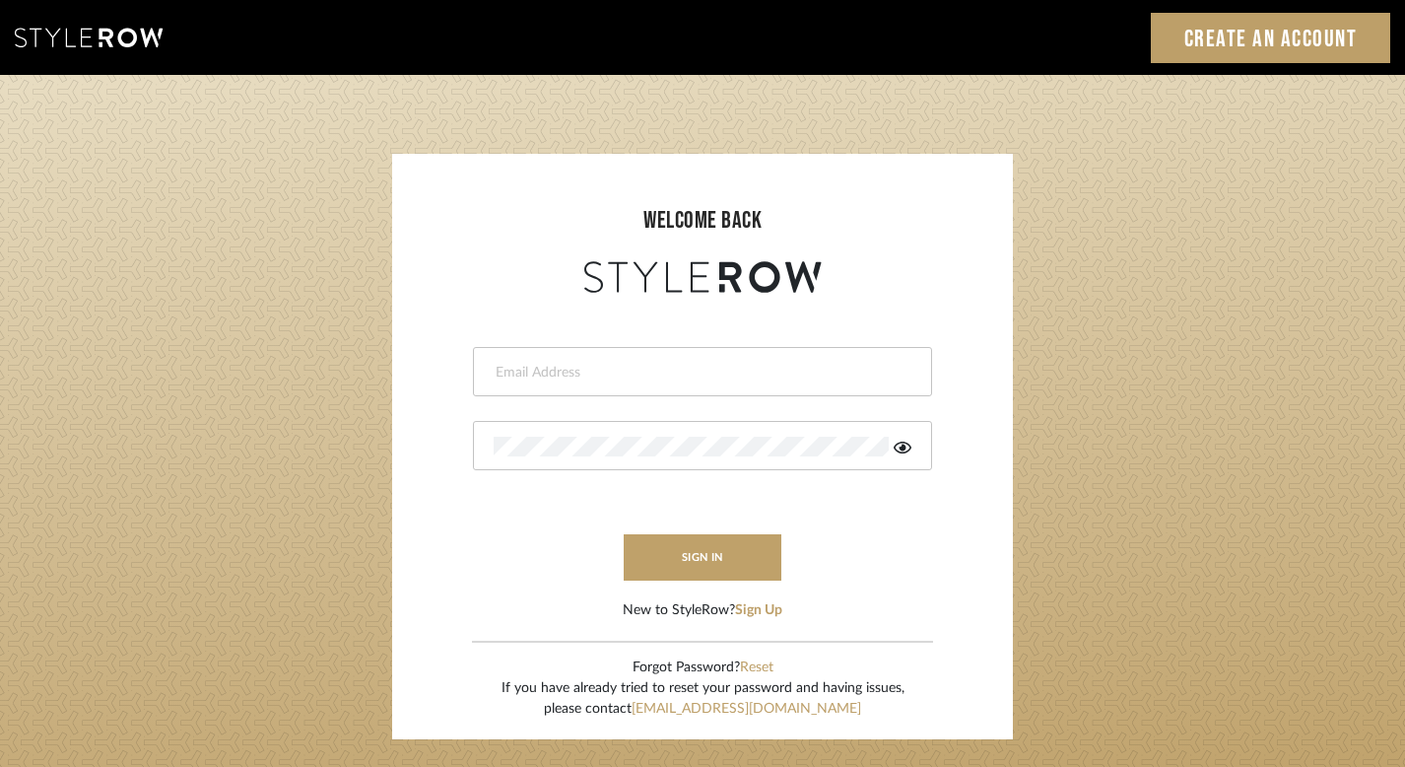
click at [708, 366] on input "email" at bounding box center [700, 373] width 413 height 20
type input "[EMAIL_ADDRESS][DOMAIN_NAME]"
click at [701, 565] on button "sign in" at bounding box center [703, 557] width 158 height 46
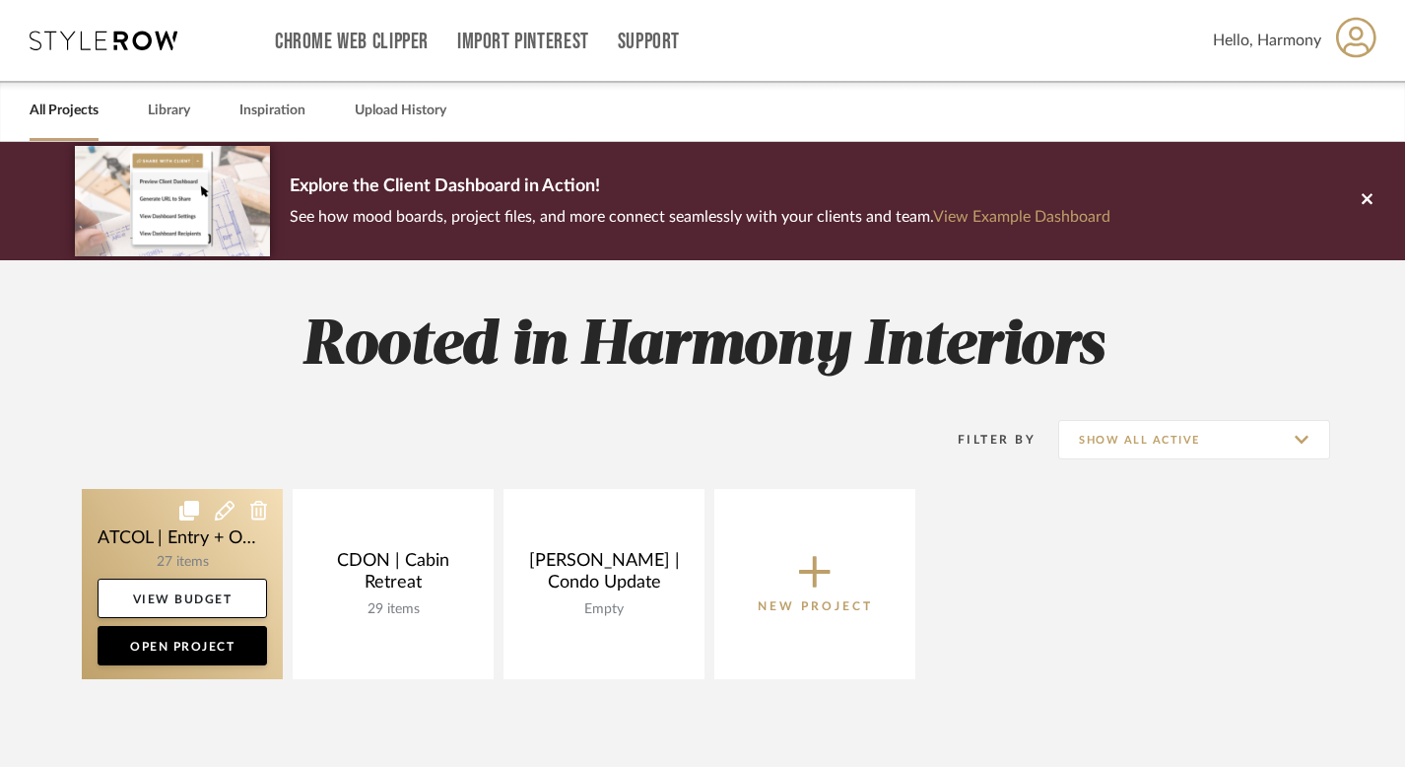
click at [197, 542] on link at bounding box center [182, 584] width 201 height 190
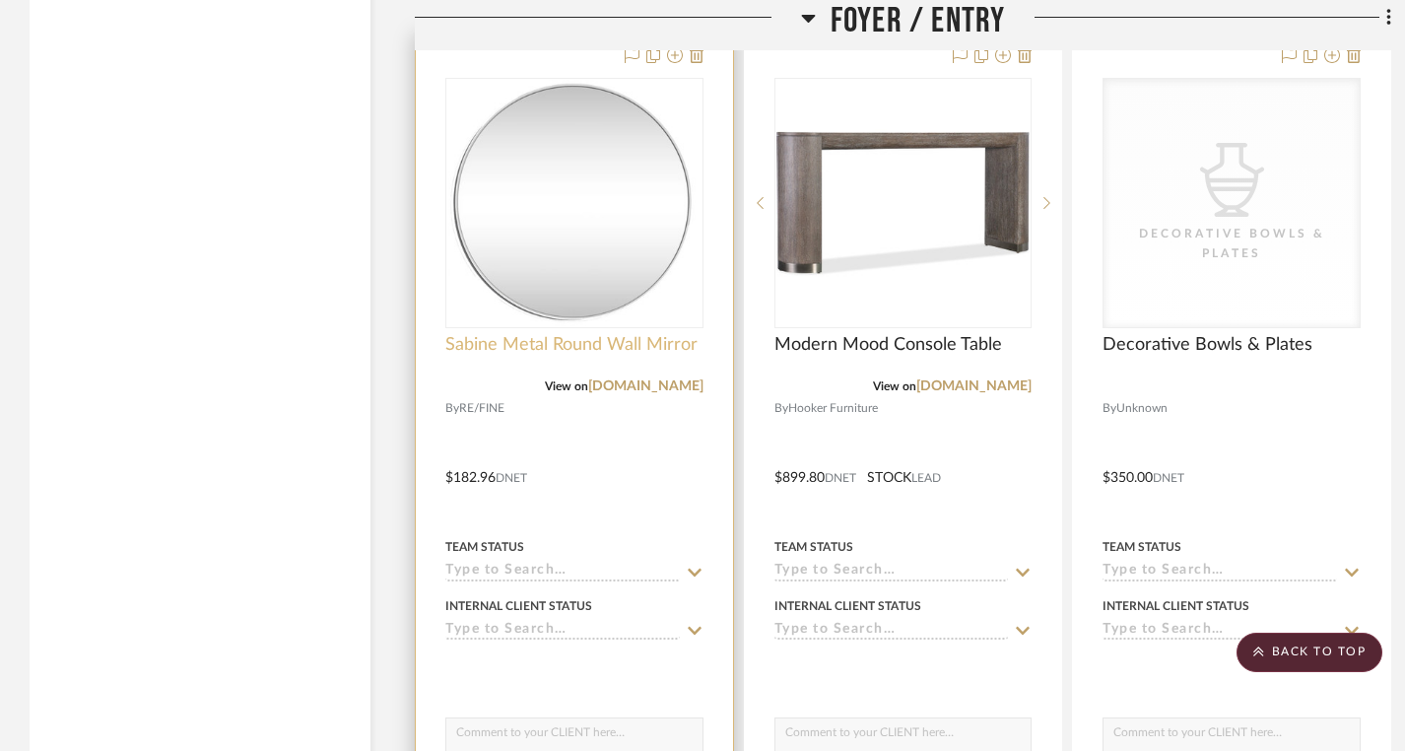
scroll to position [3591, 0]
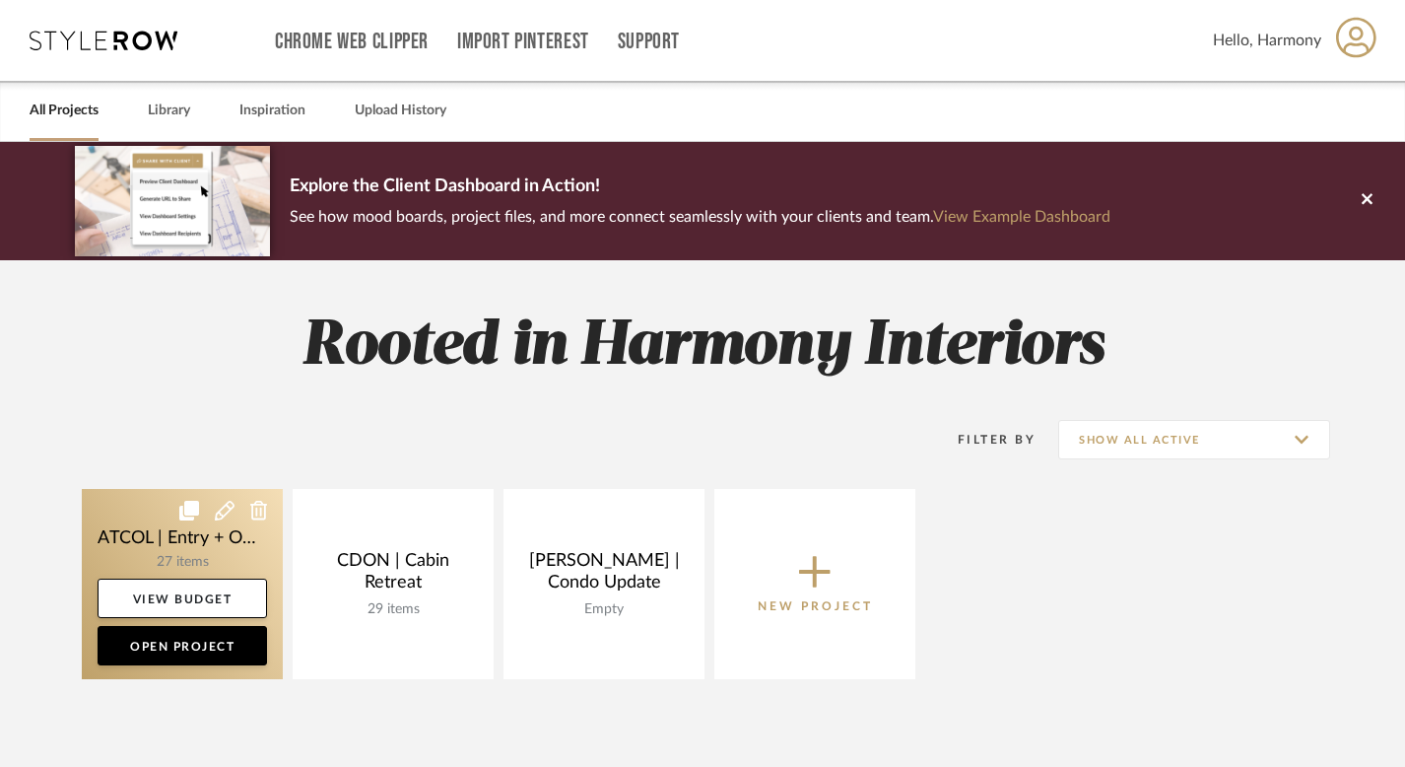
click at [162, 533] on link at bounding box center [182, 584] width 201 height 190
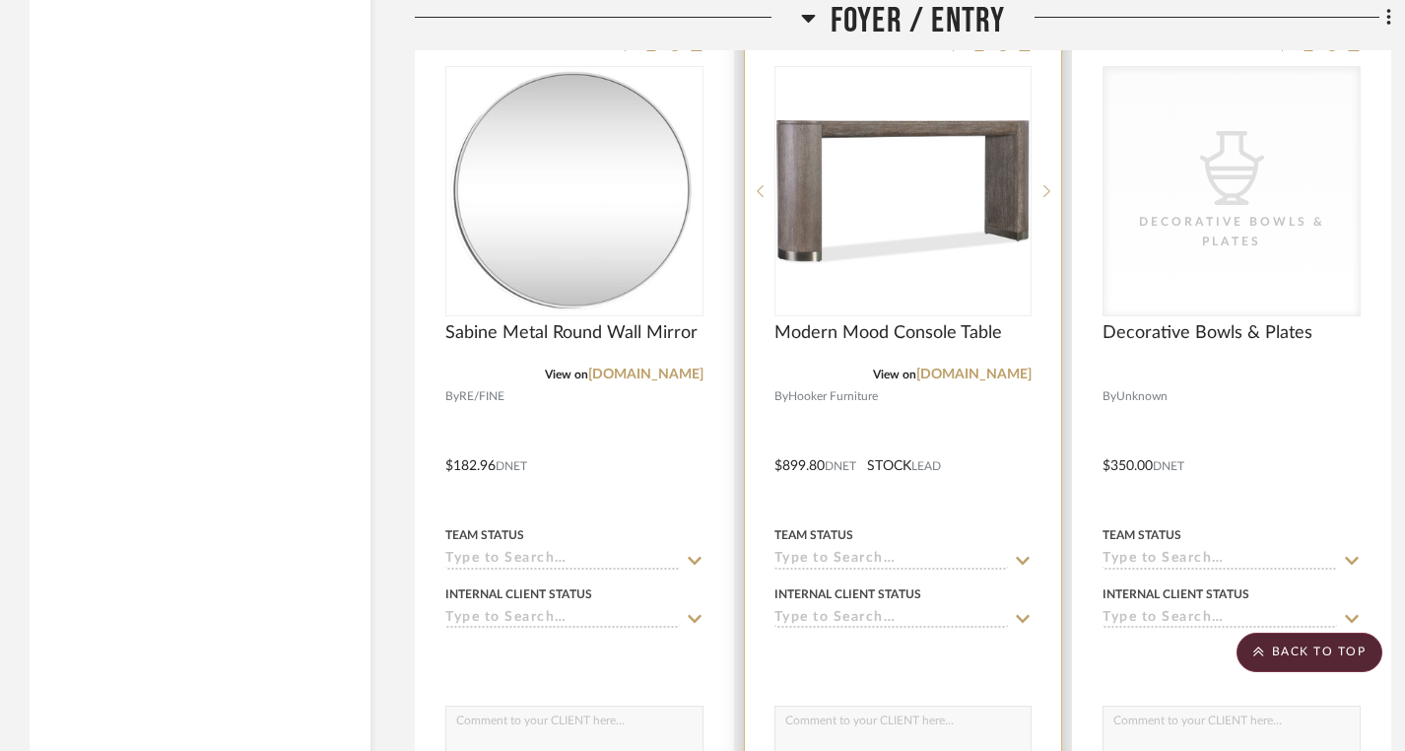
scroll to position [3588, 0]
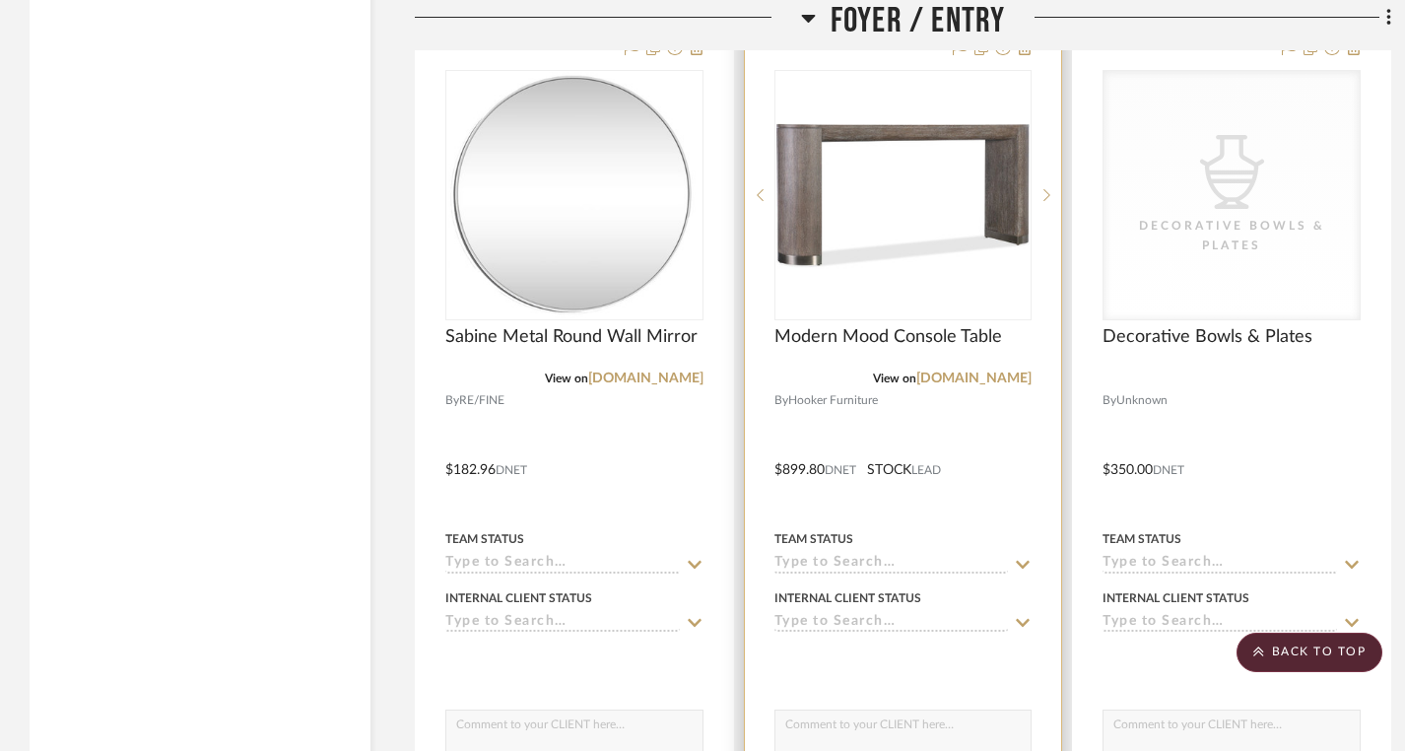
click at [1033, 563] on div at bounding box center [903, 456] width 317 height 862
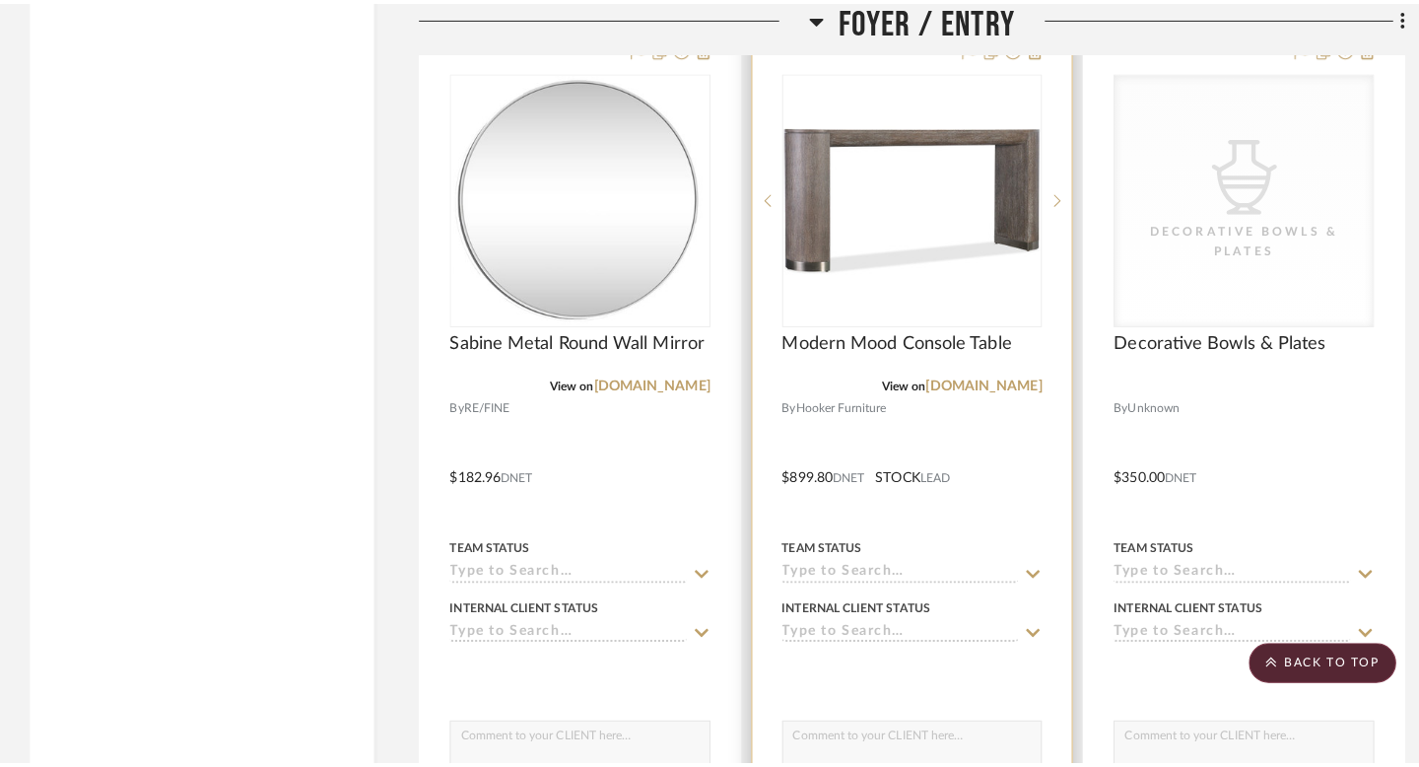
scroll to position [0, 0]
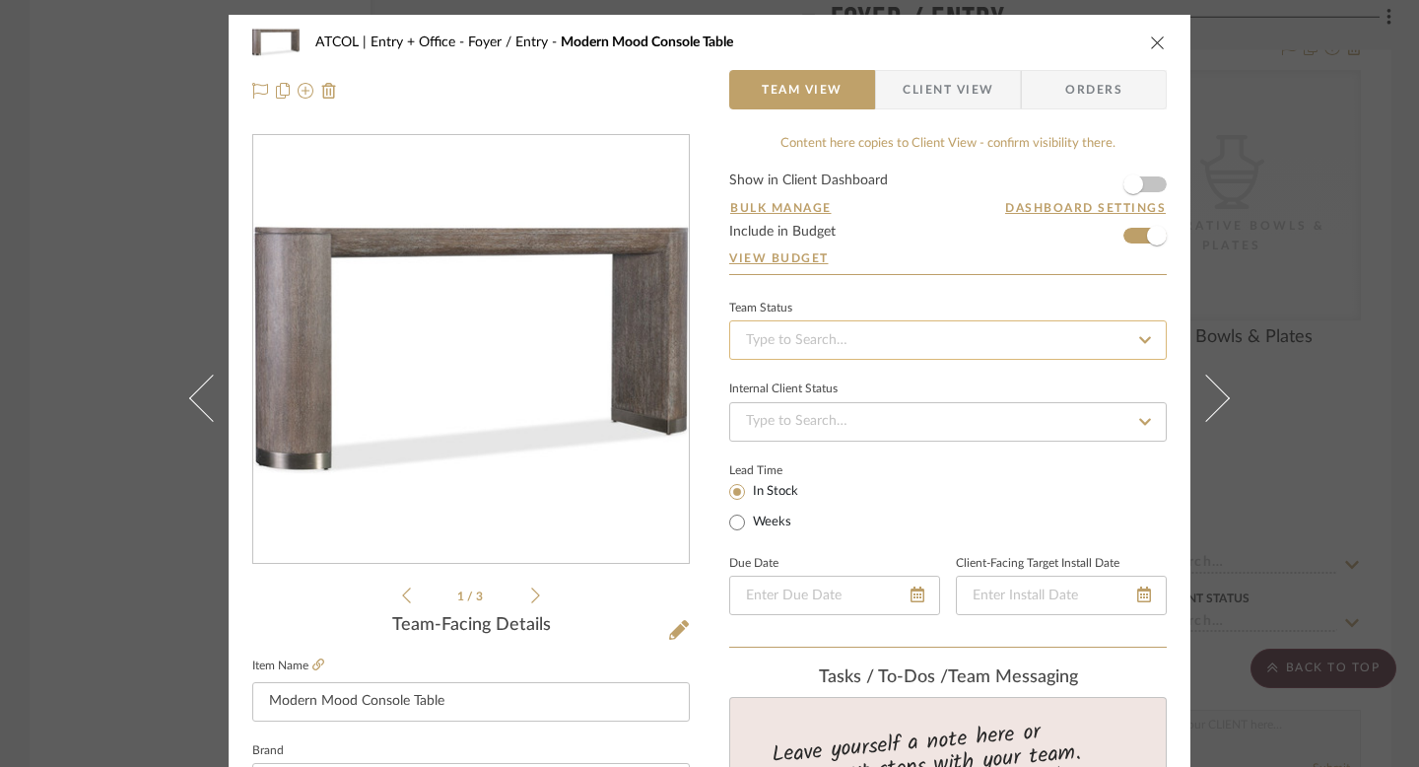
click at [852, 344] on input at bounding box center [948, 339] width 438 height 39
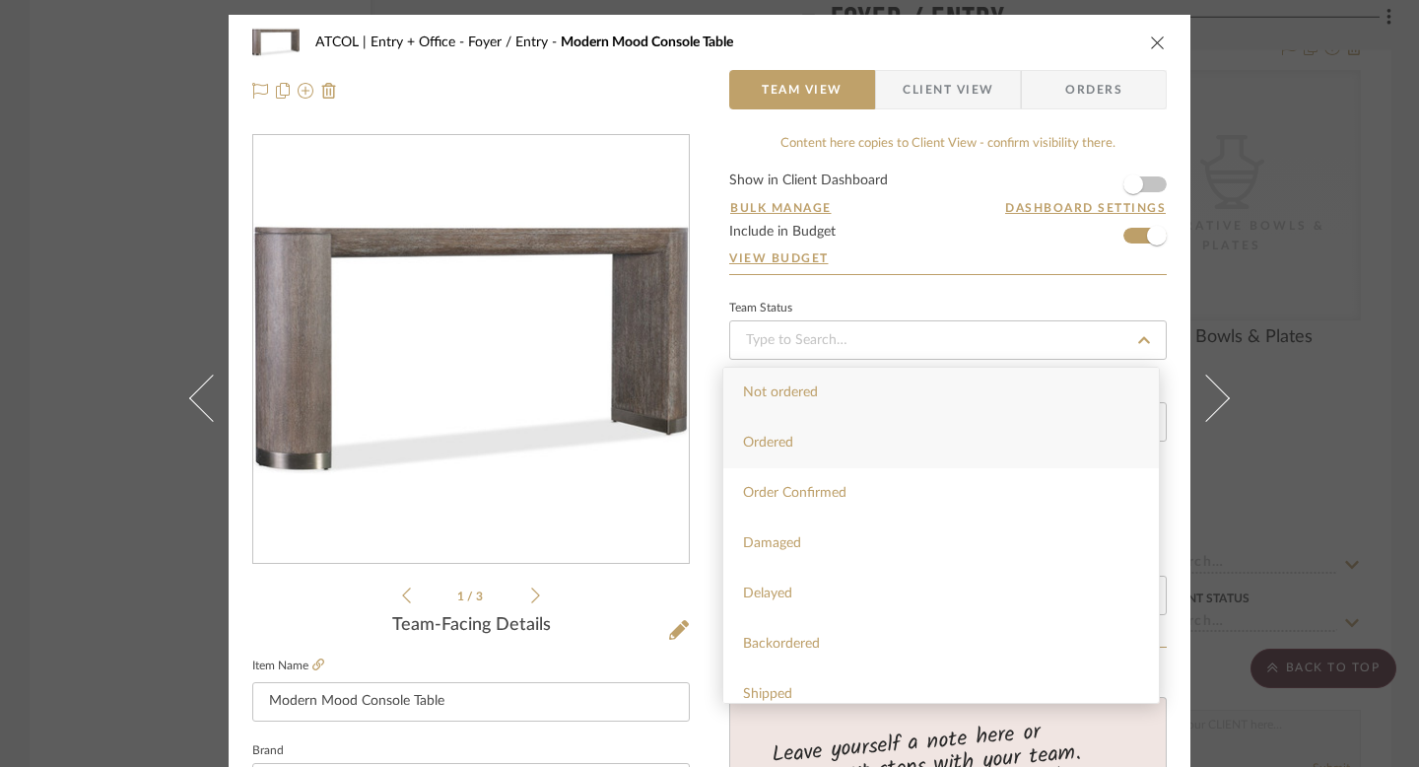
click at [850, 437] on div "Ordered" at bounding box center [941, 443] width 436 height 50
type input "8/10/2025"
type input "Ordered"
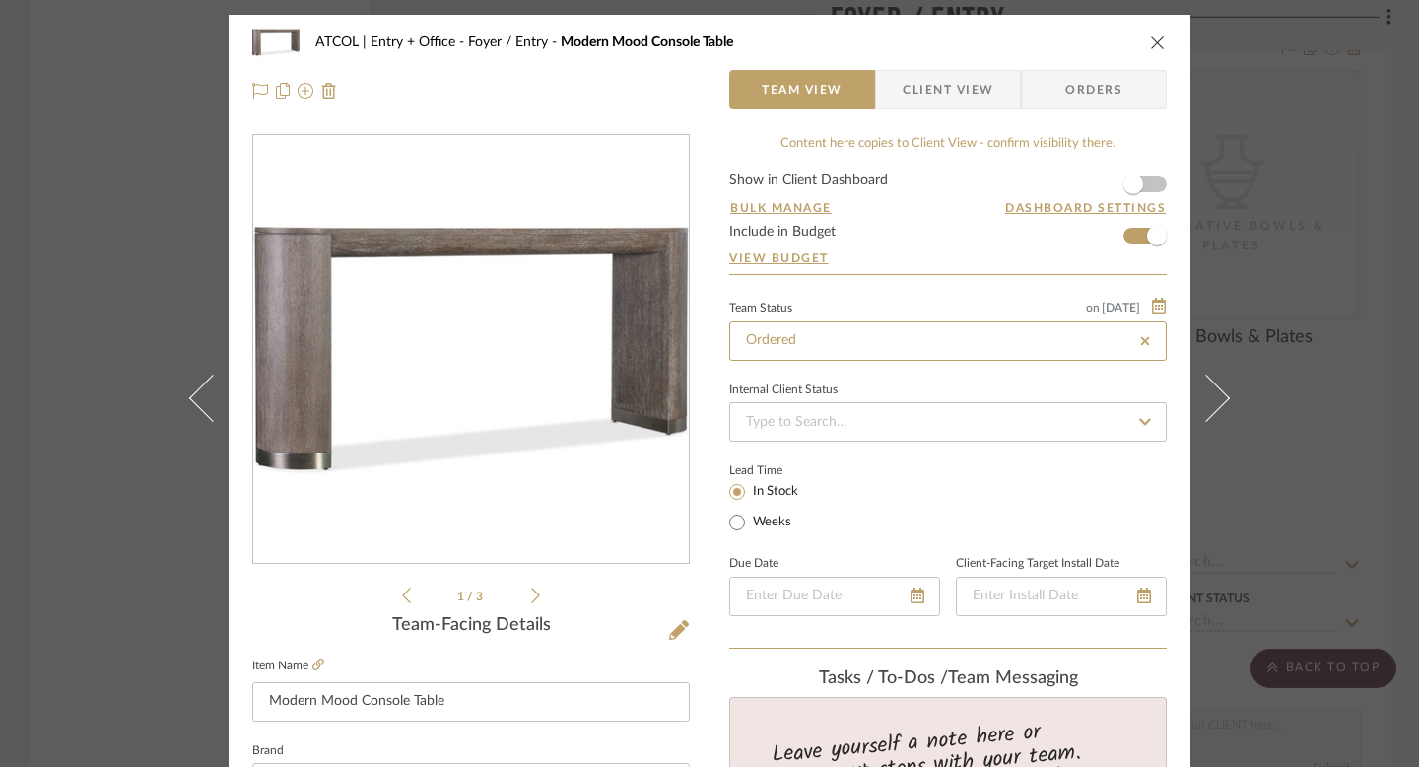
type input "8/10/2025"
type input "Ordered"
click at [1136, 426] on icon at bounding box center [1145, 422] width 18 height 14
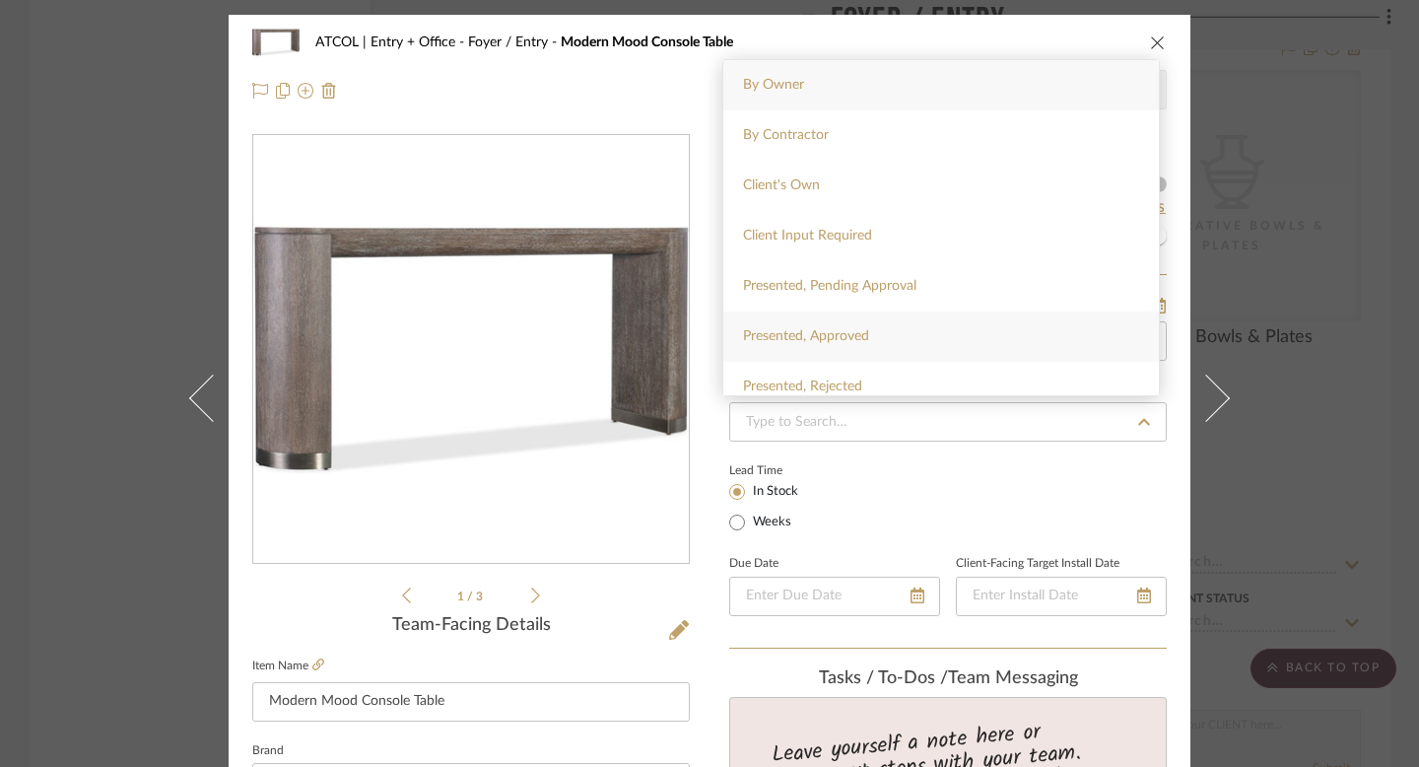
click at [979, 347] on div "Presented, Approved" at bounding box center [941, 336] width 436 height 50
type input "8/10/2025"
type input "Presented, Approved"
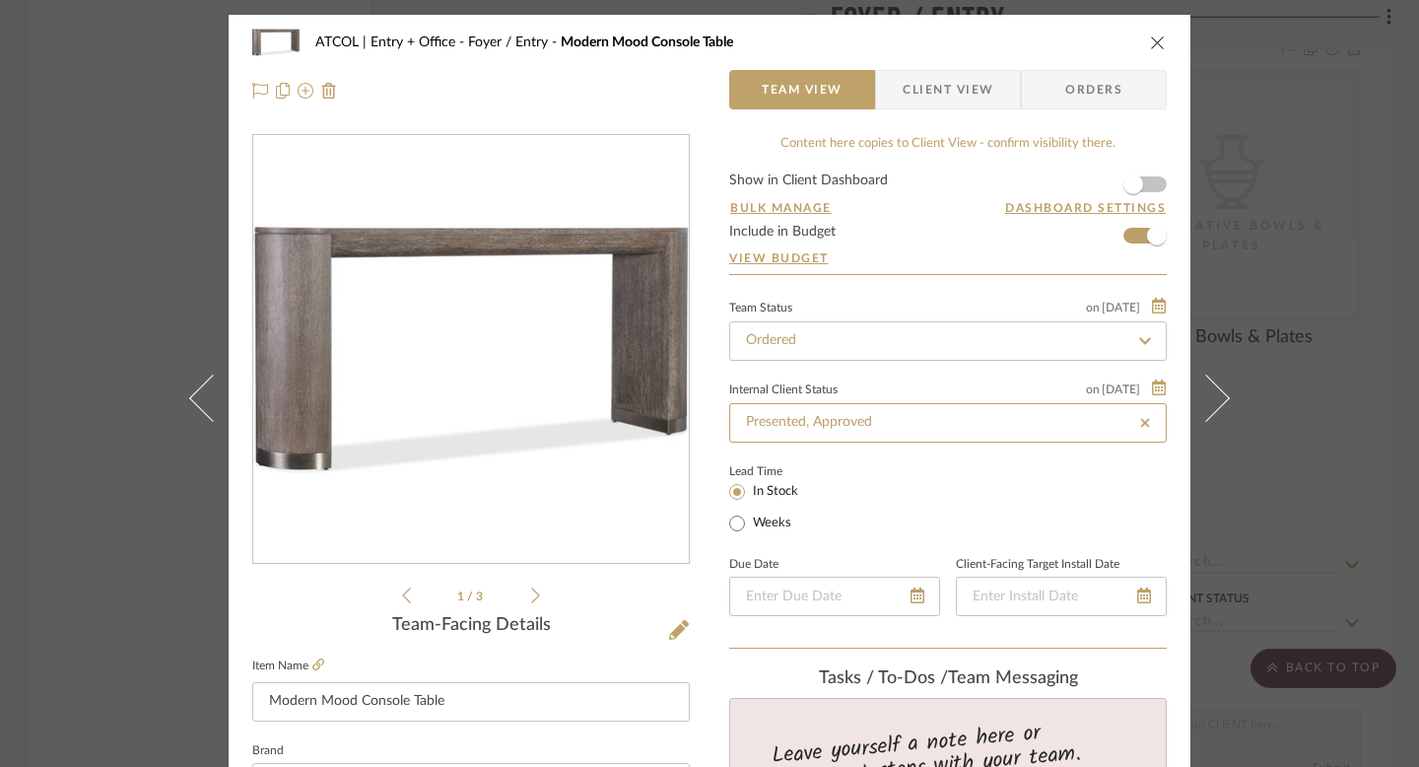
type input "8/10/2025"
type input "Presented, Approved"
click at [1107, 91] on span "Orders" at bounding box center [1094, 89] width 101 height 39
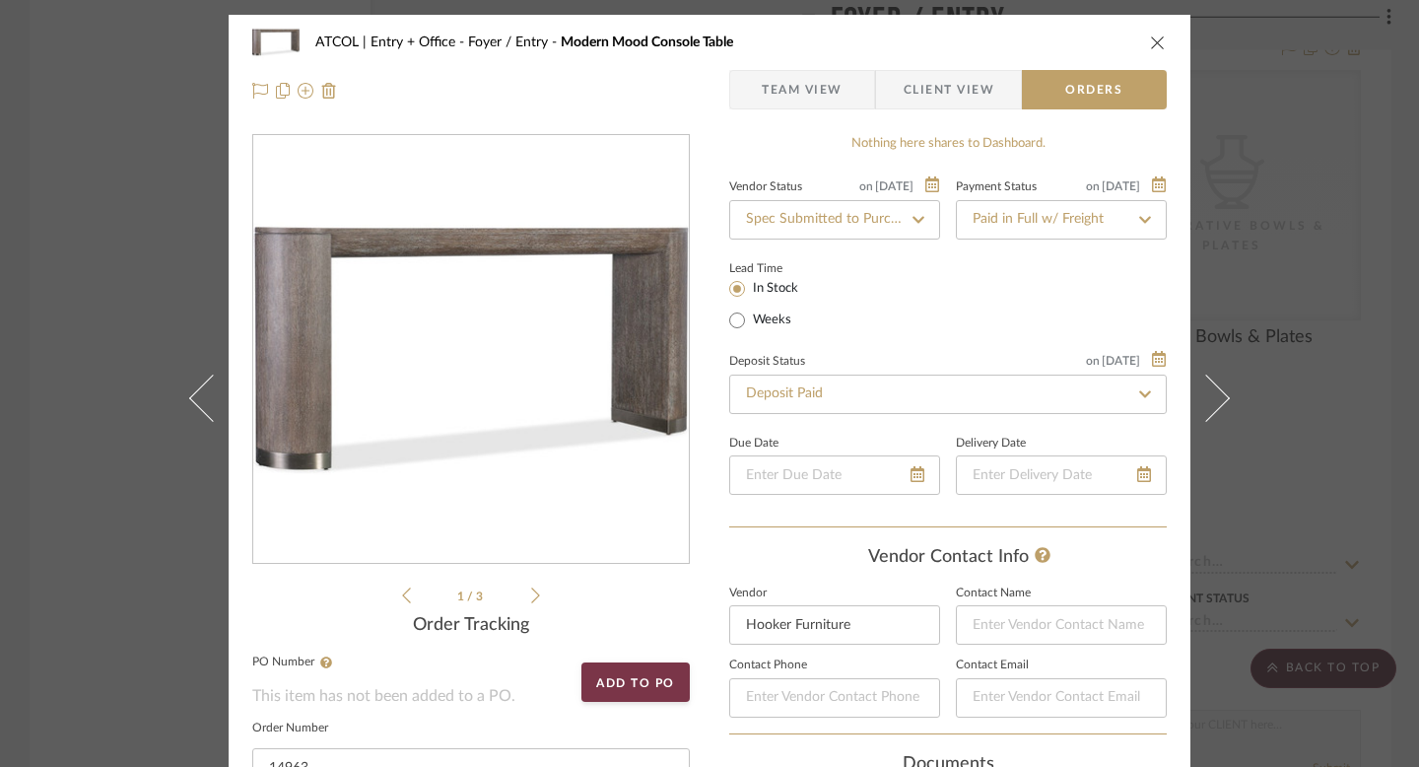
click at [1154, 43] on icon "close" at bounding box center [1158, 42] width 16 height 16
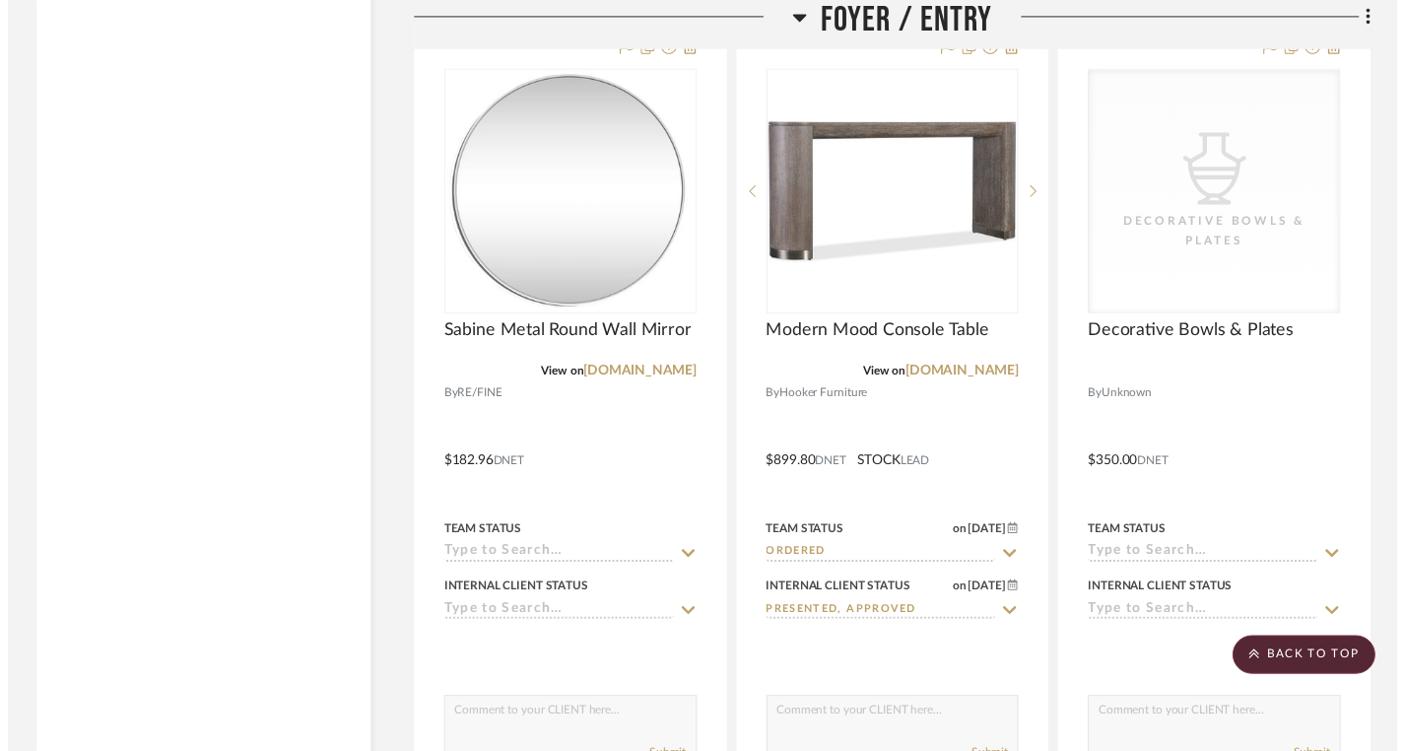
scroll to position [3588, 0]
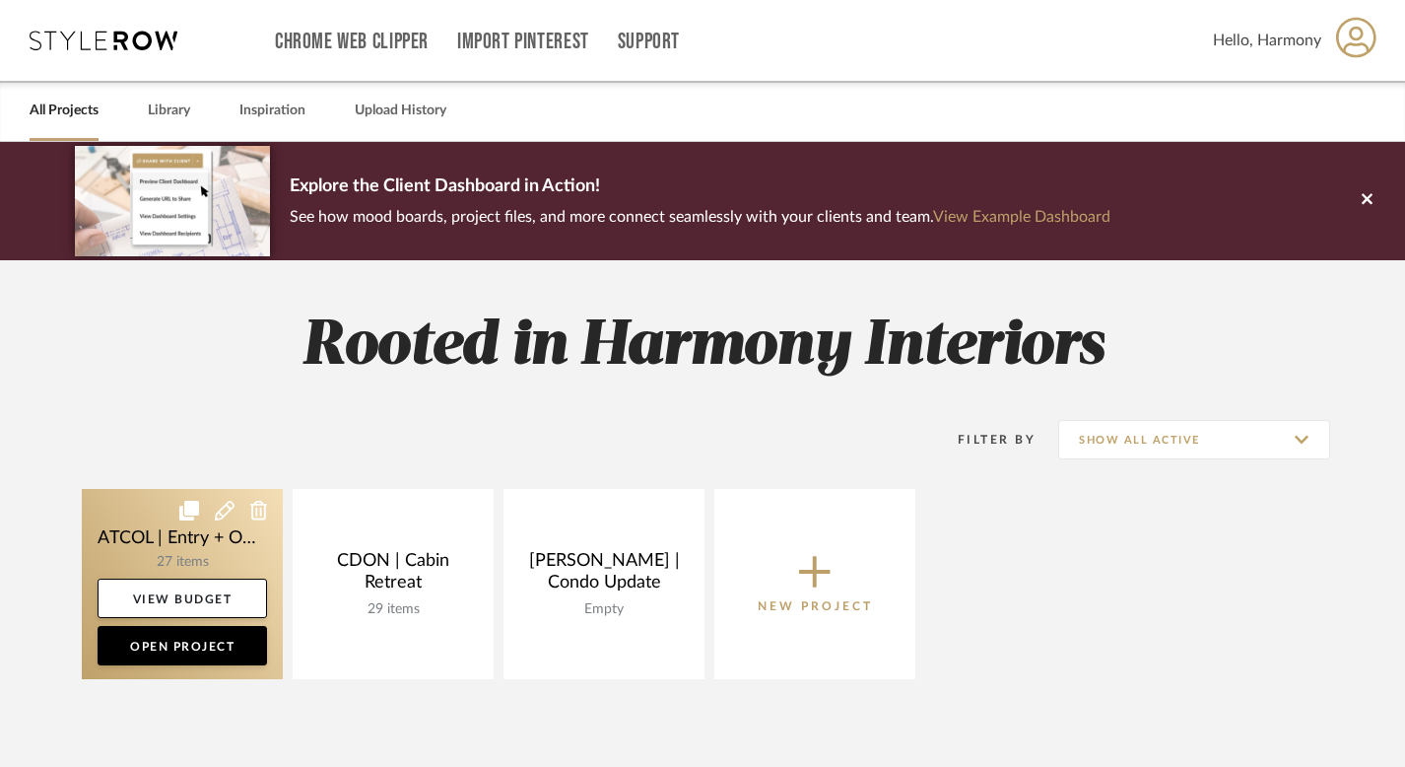
click at [161, 510] on link at bounding box center [182, 584] width 201 height 190
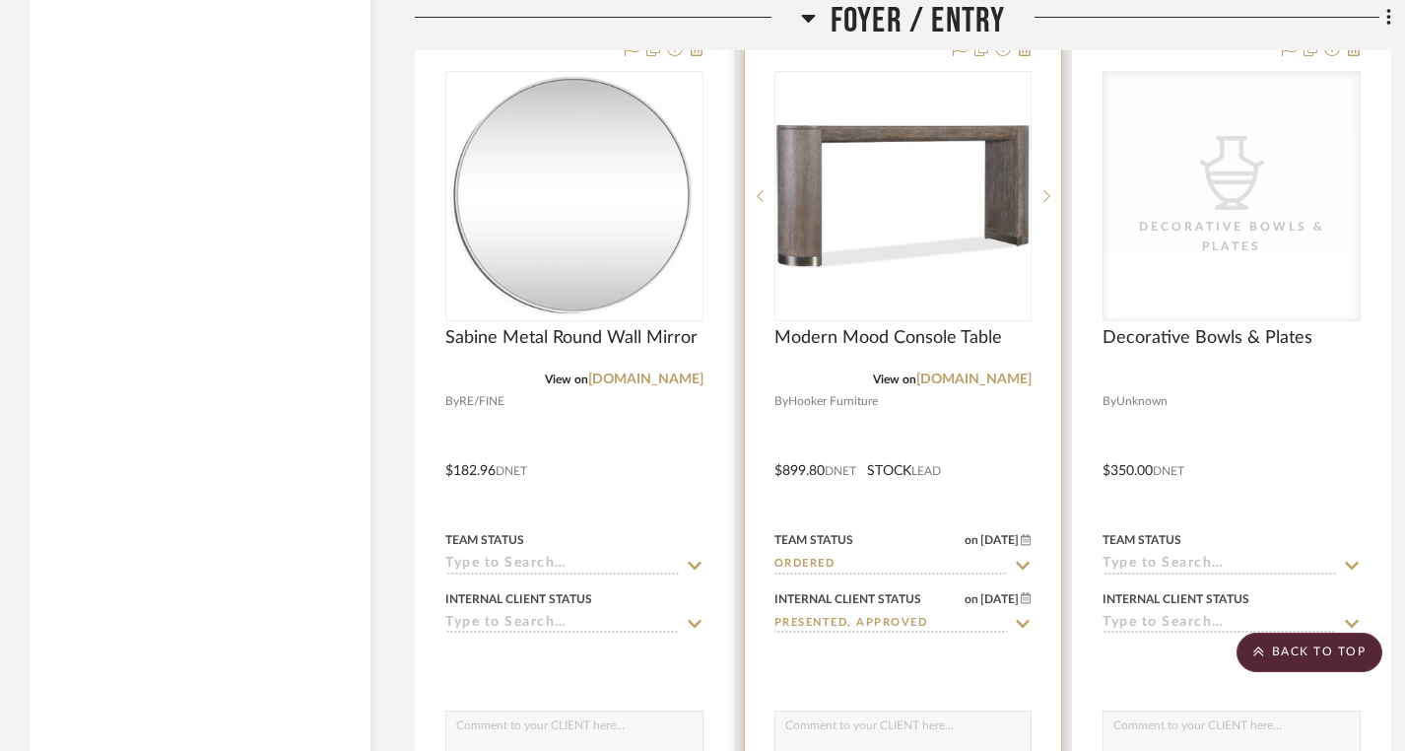
scroll to position [3593, 0]
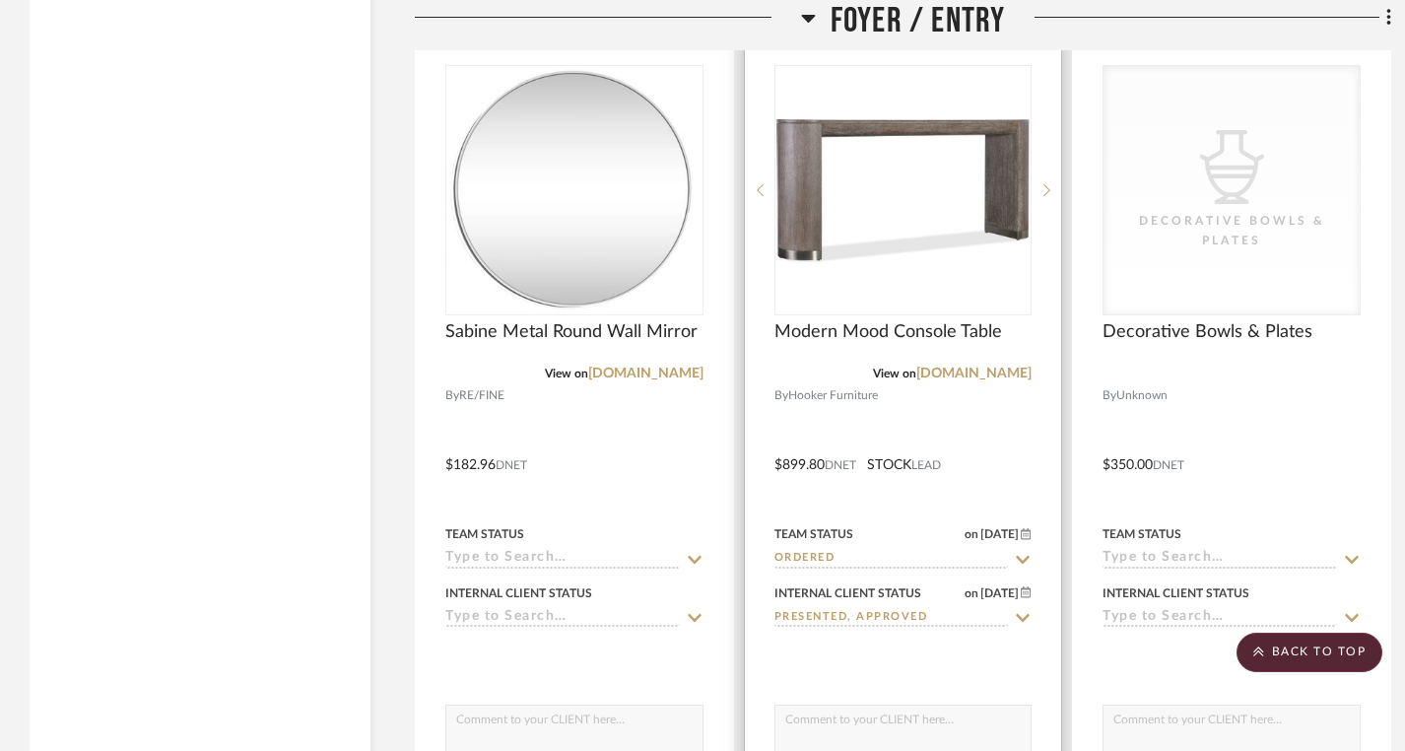
click at [1026, 556] on icon at bounding box center [1024, 560] width 14 height 8
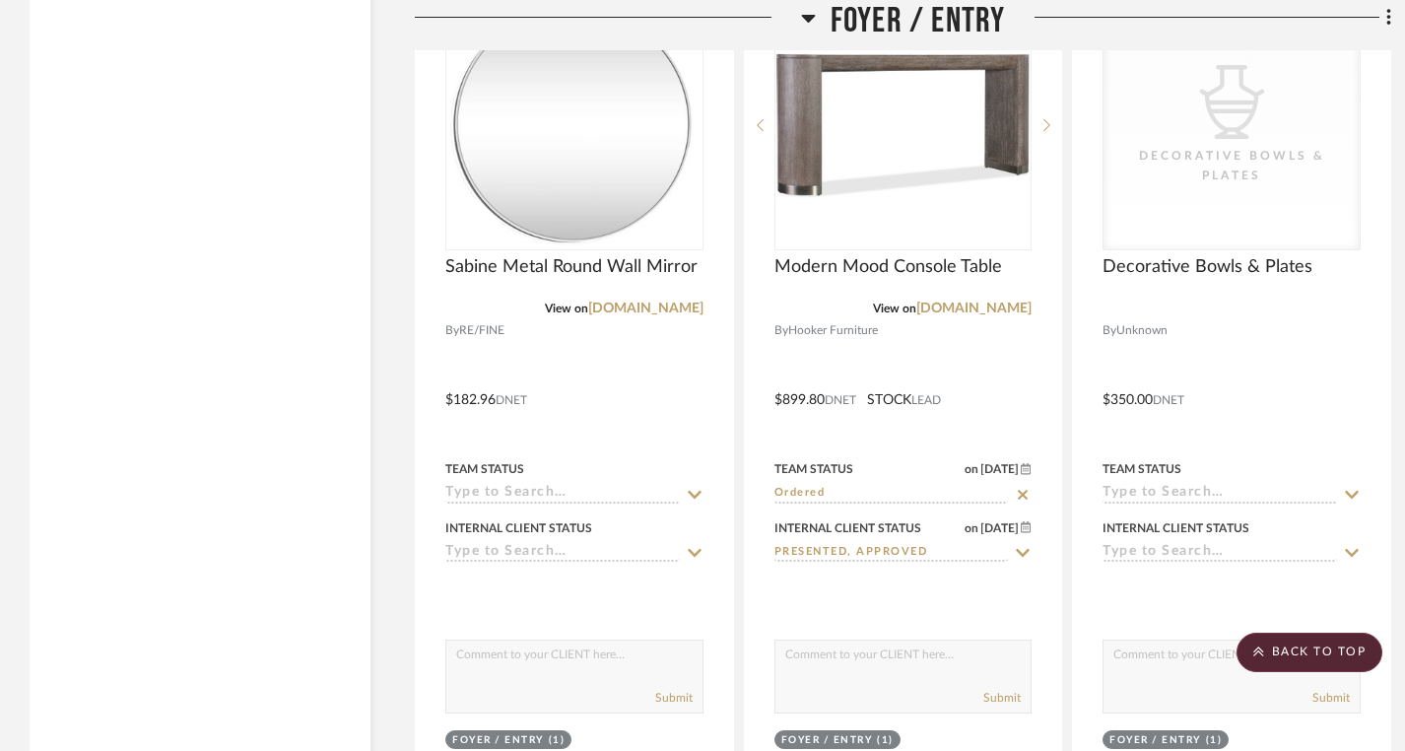
scroll to position [3669, 0]
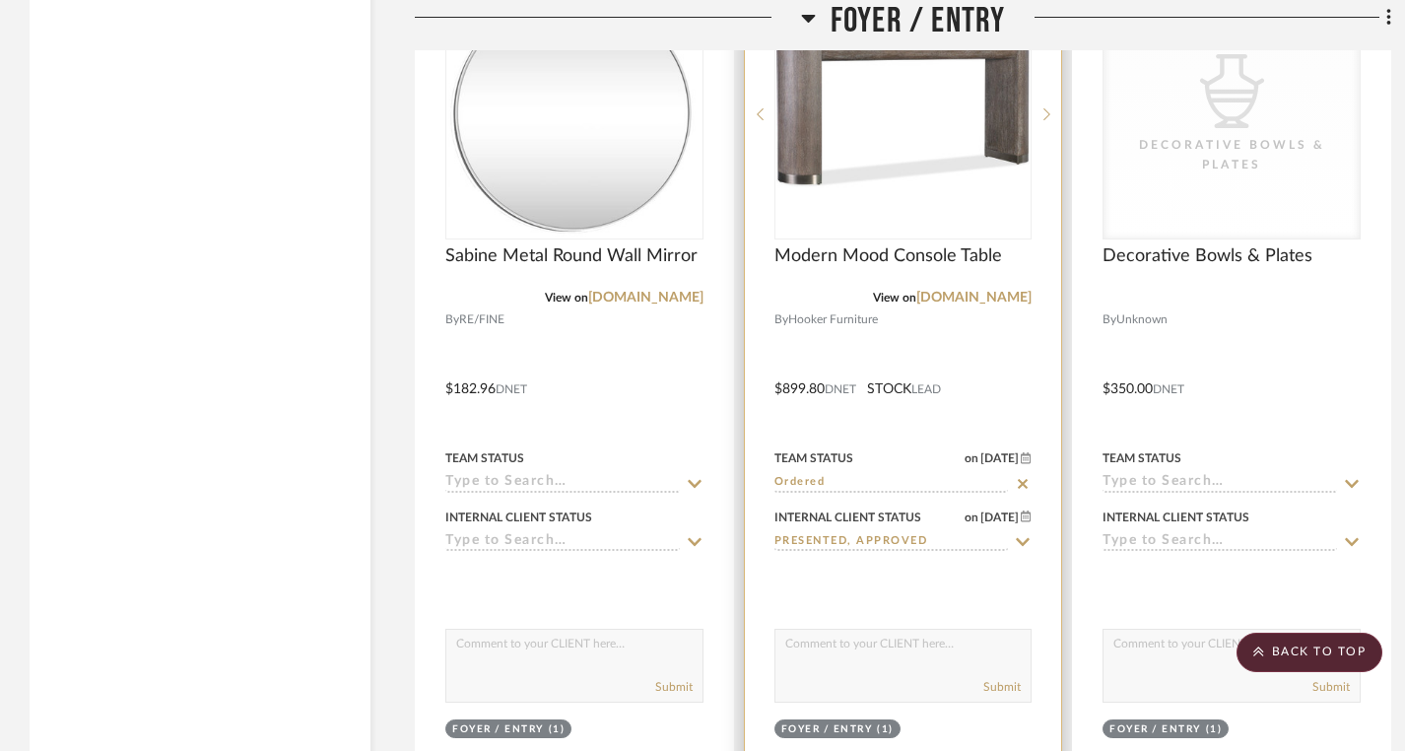
click at [907, 478] on input "Ordered" at bounding box center [892, 483] width 235 height 19
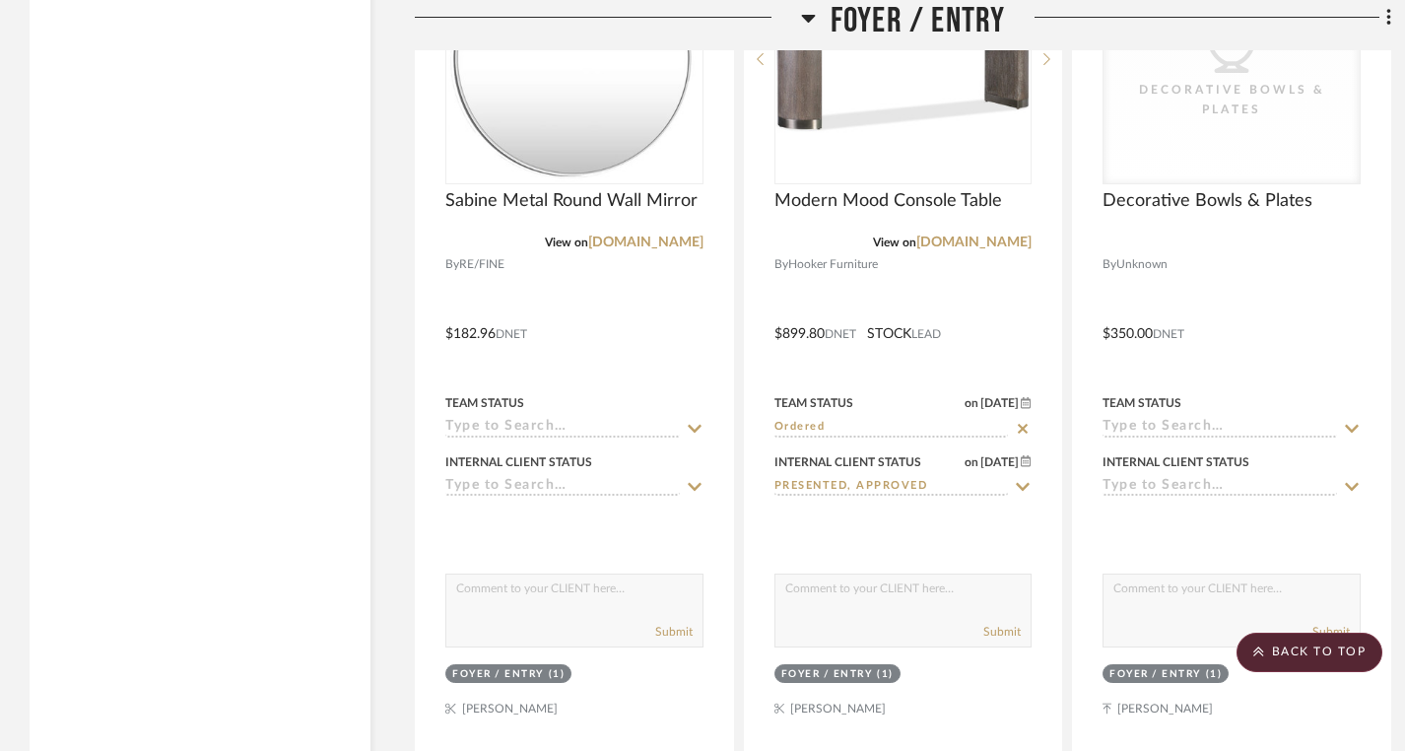
scroll to position [3743, 0]
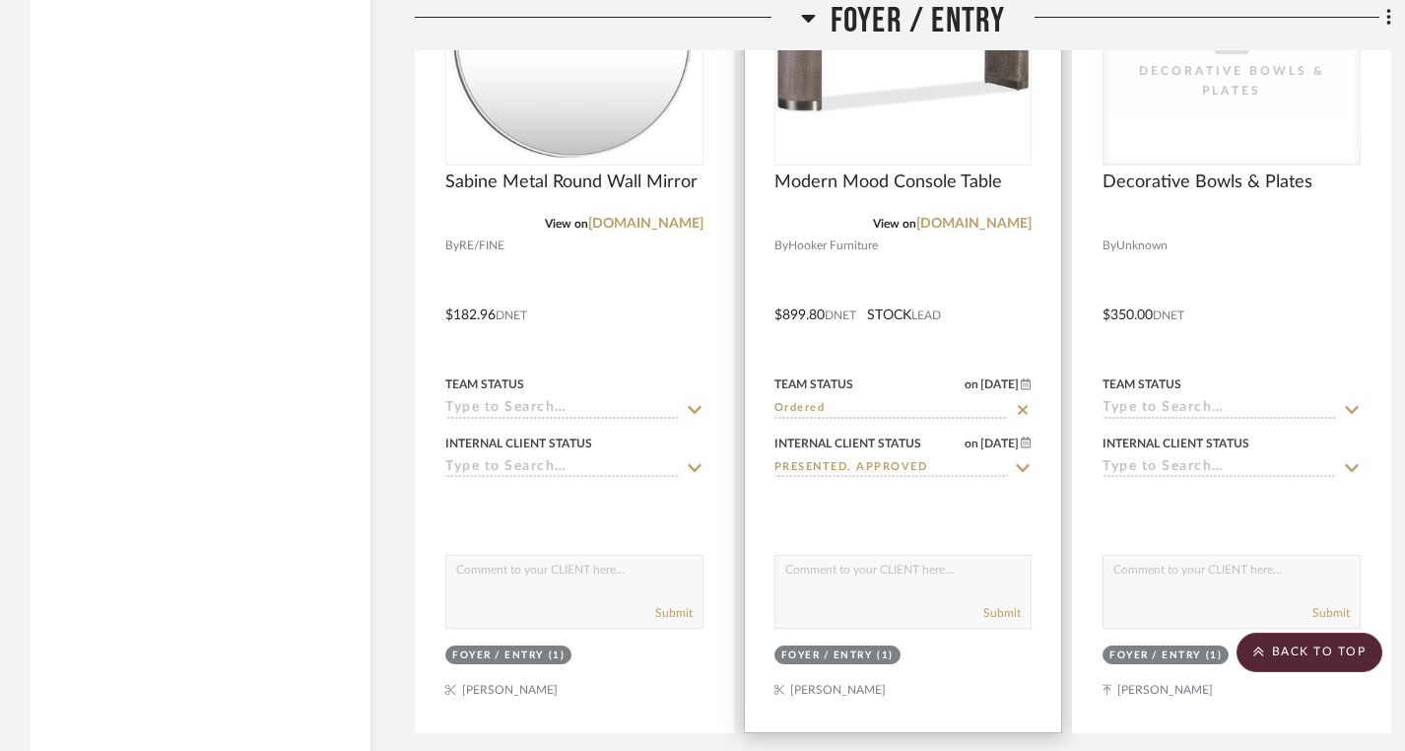
click at [878, 412] on input "Ordered" at bounding box center [892, 409] width 235 height 19
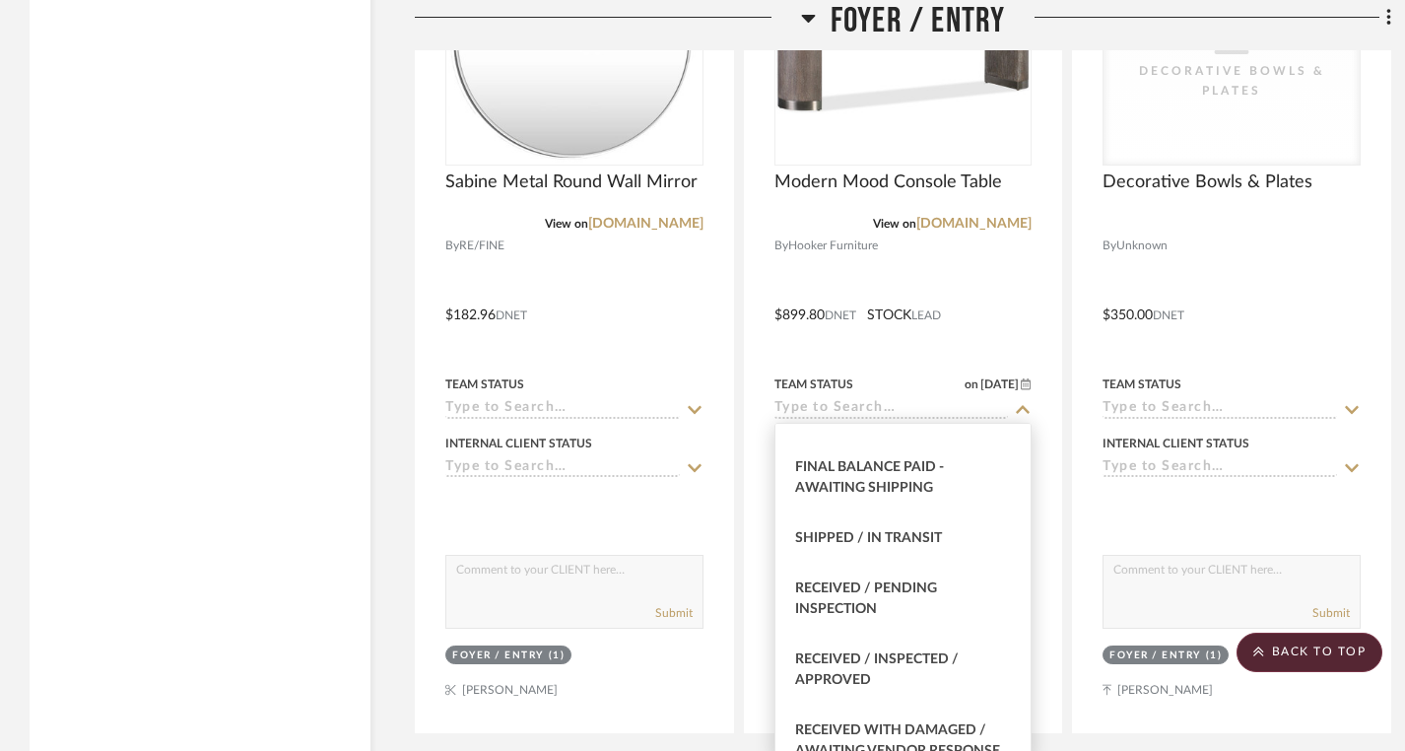
scroll to position [3213, 0]
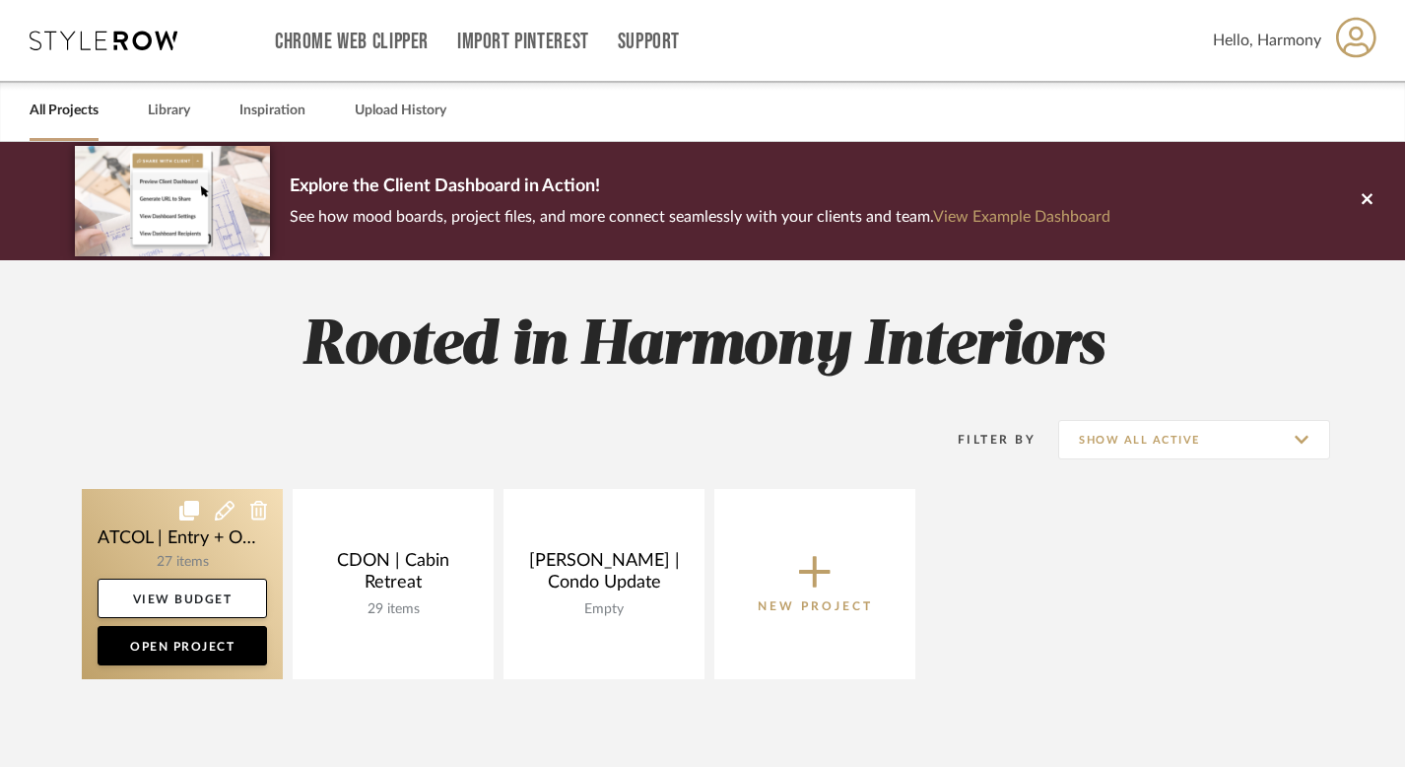
click at [150, 507] on link at bounding box center [182, 584] width 201 height 190
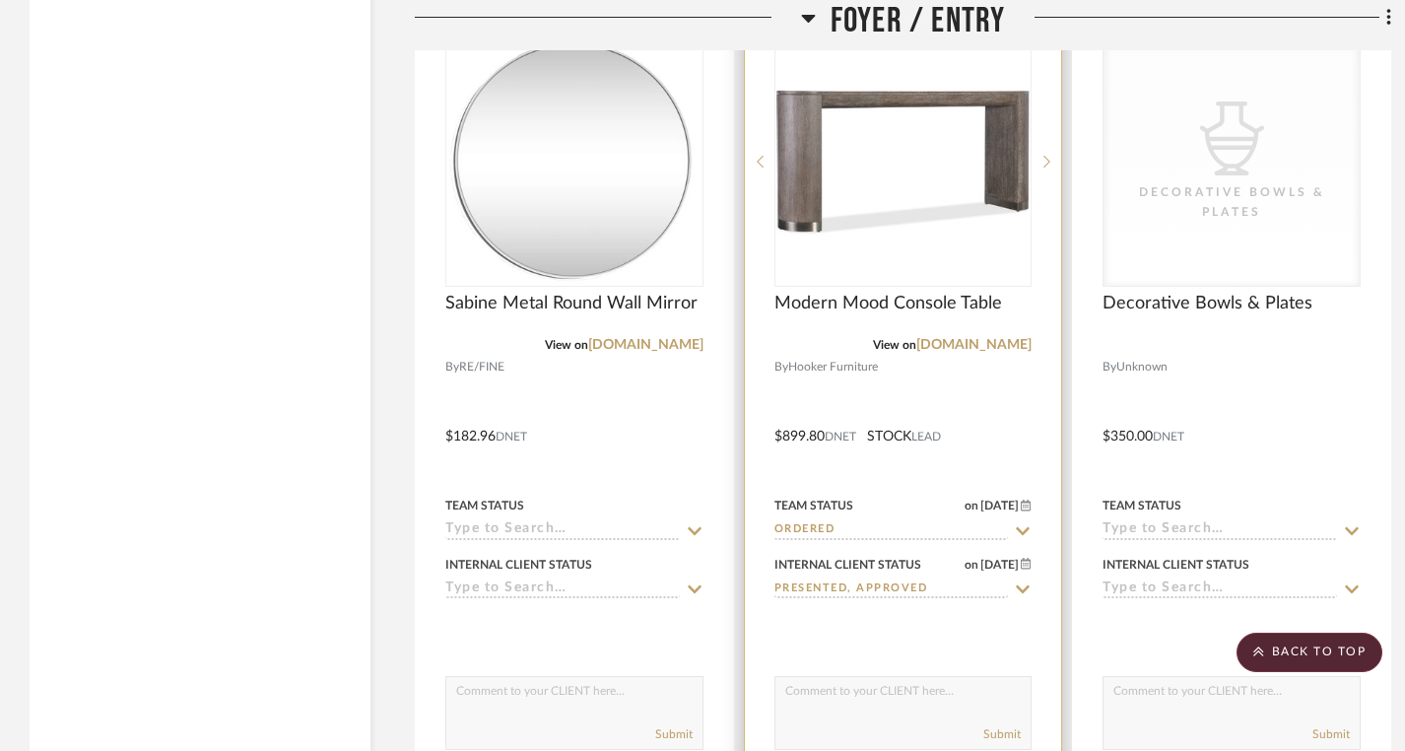
scroll to position [3624, 0]
click at [1028, 525] on icon at bounding box center [1024, 529] width 14 height 8
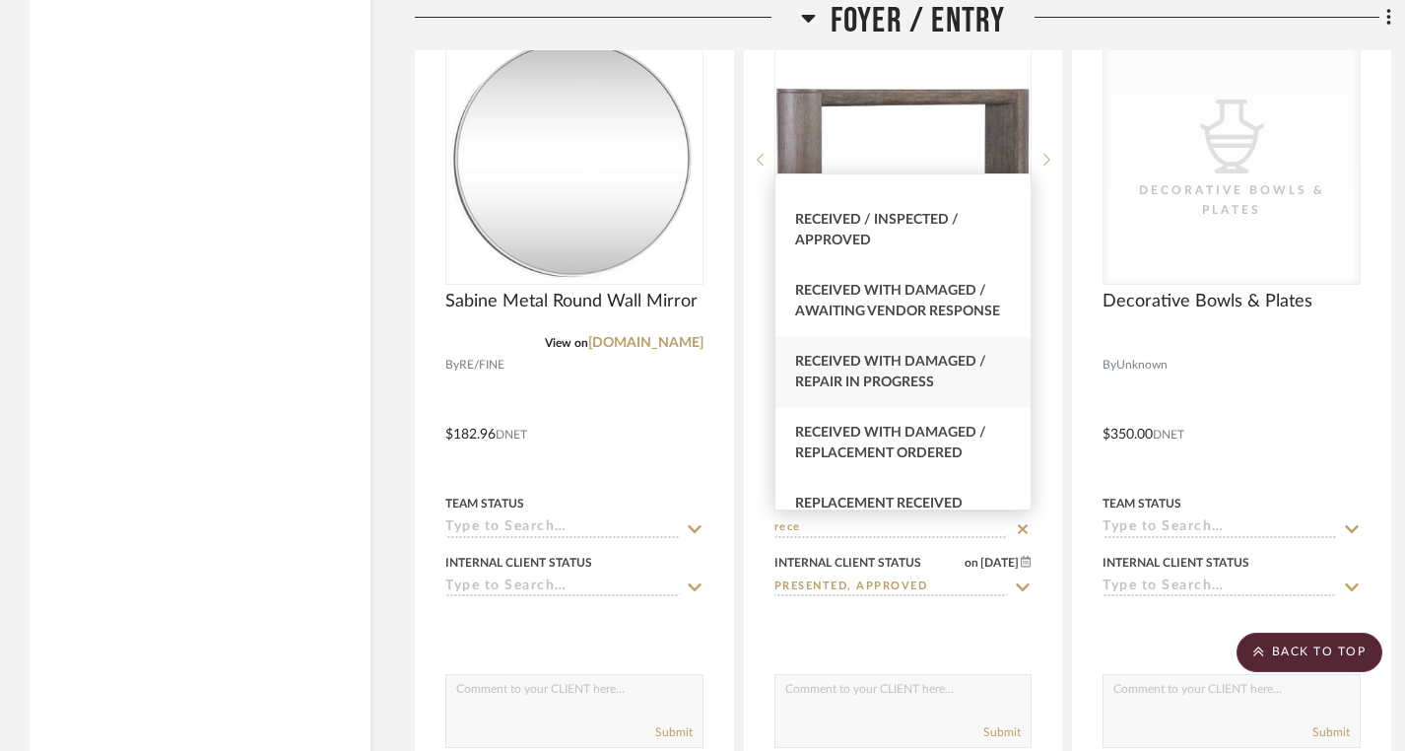
scroll to position [219, 0]
click at [905, 238] on div "Received / Inspected / Approved" at bounding box center [904, 233] width 256 height 71
type input "Received / Inspected / Approved"
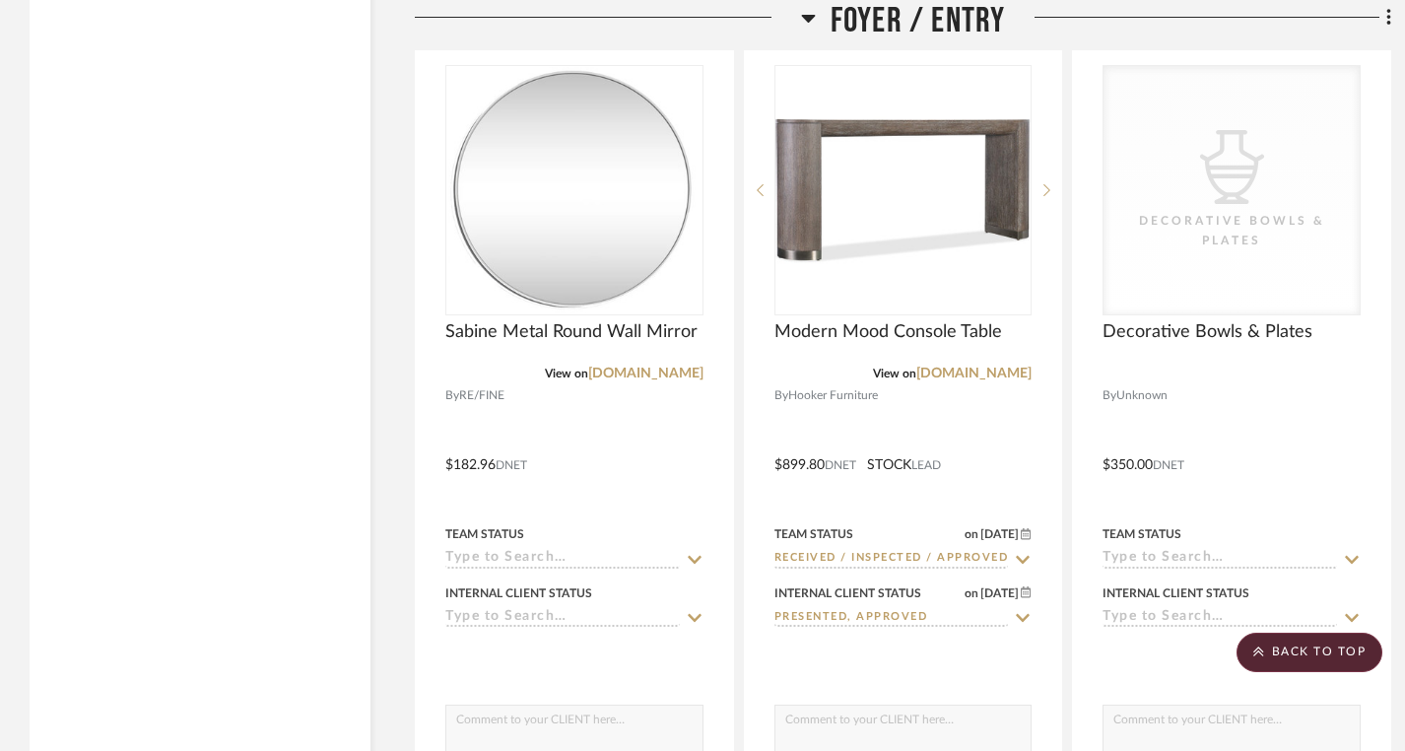
scroll to position [3591, 0]
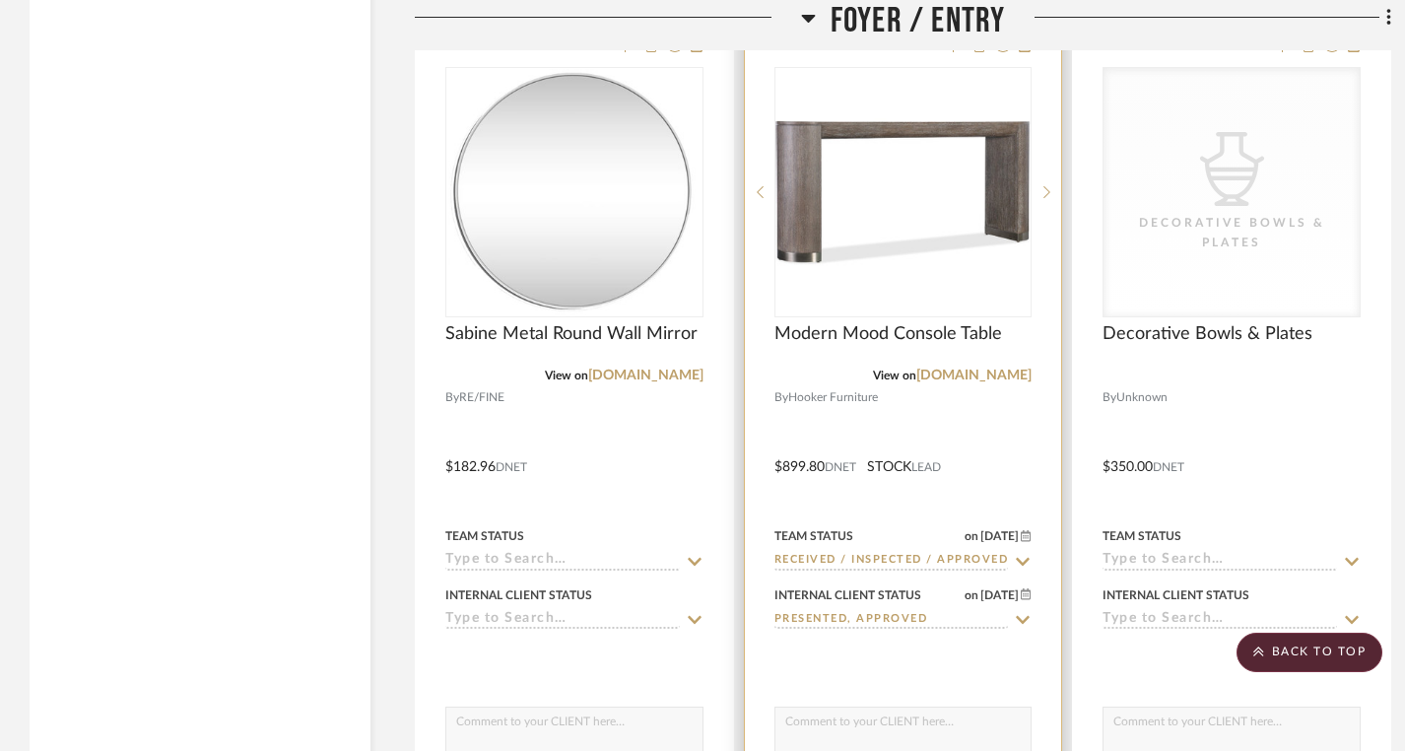
click at [1022, 561] on icon at bounding box center [1024, 562] width 14 height 8
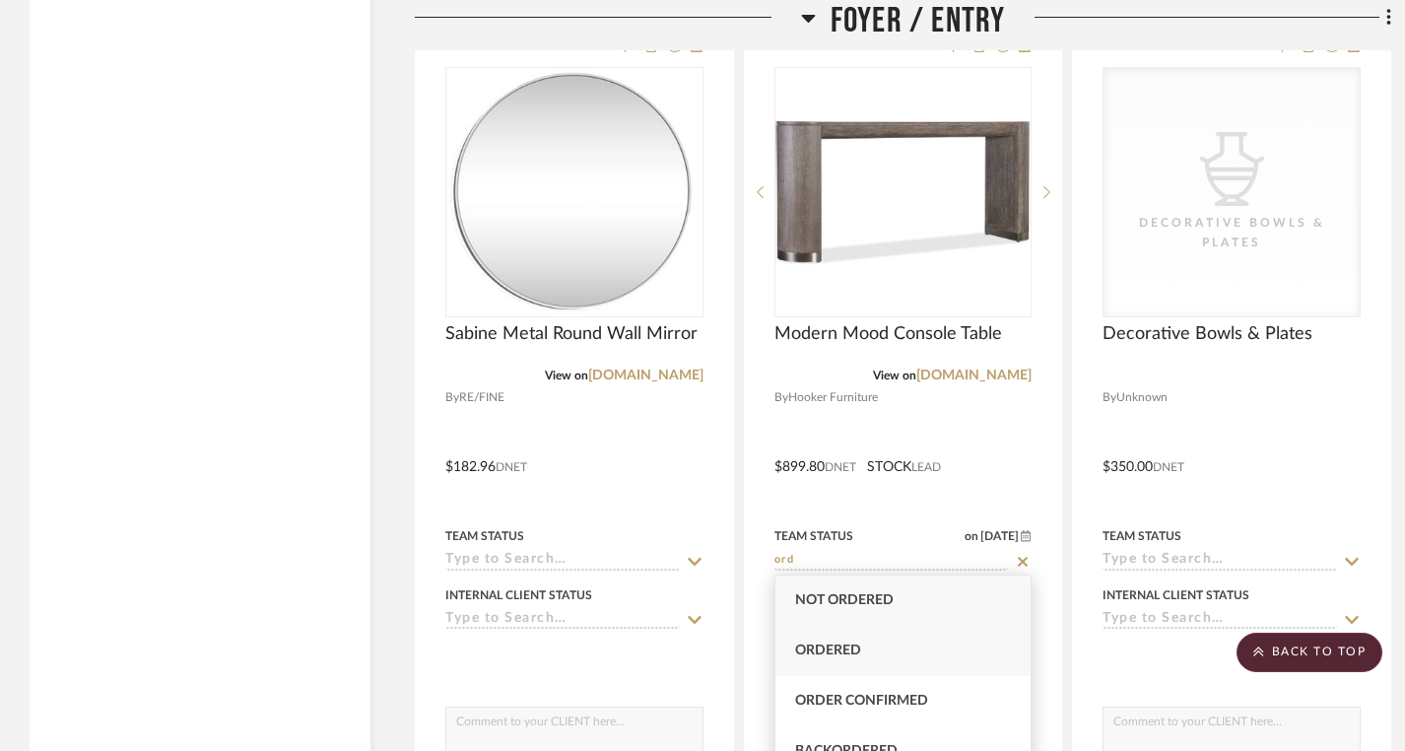
click at [937, 658] on div "Ordered" at bounding box center [904, 651] width 256 height 50
type input "Ordered"
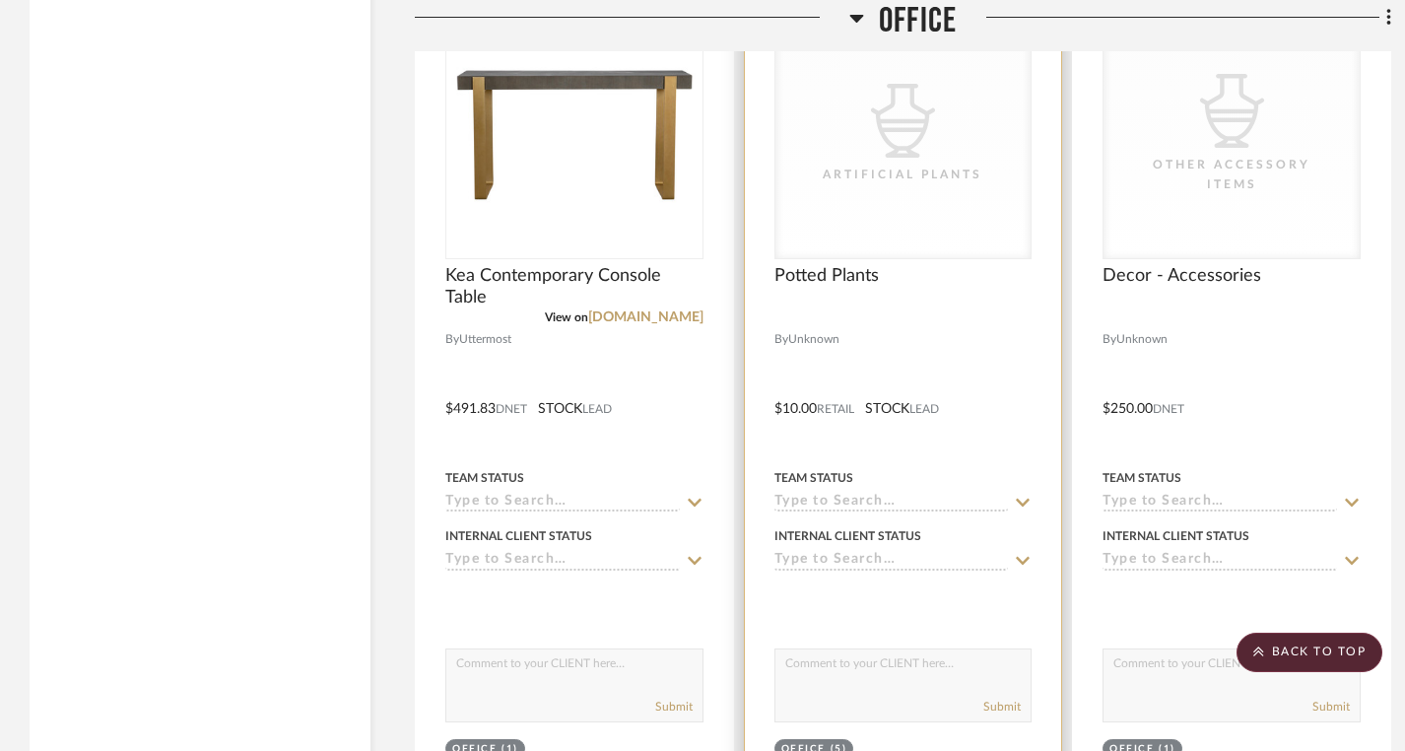
scroll to position [4622, 0]
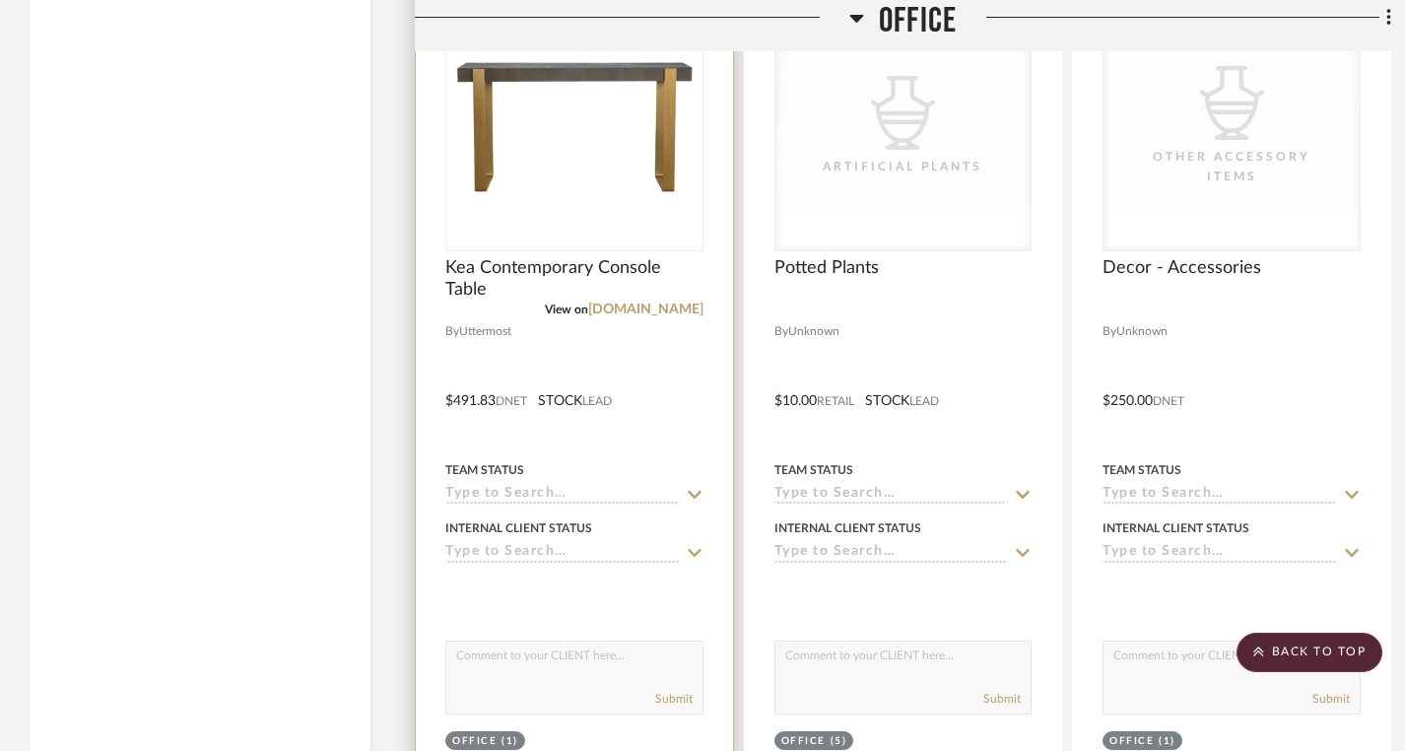
click at [696, 491] on icon at bounding box center [695, 495] width 14 height 8
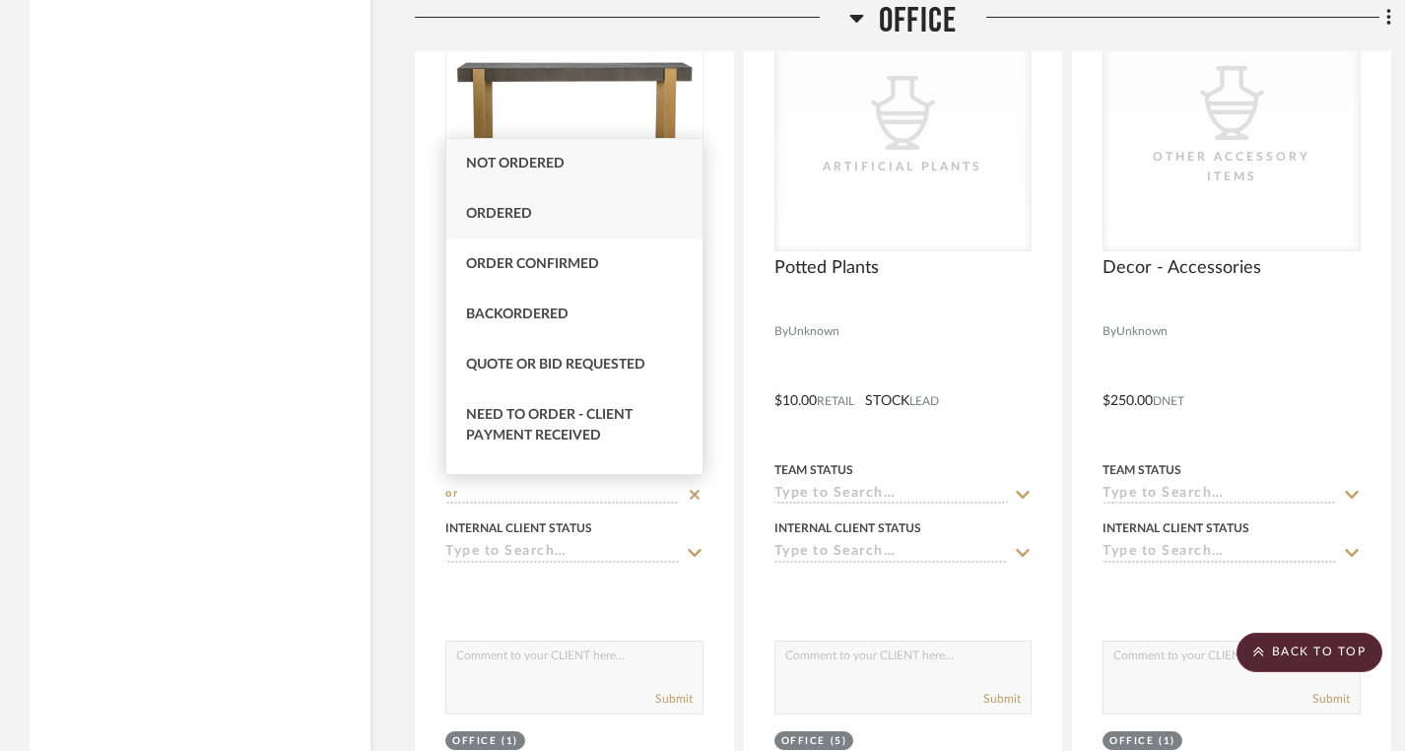
type input "or"
click at [610, 219] on div "Ordered" at bounding box center [574, 214] width 256 height 50
type input "8/10/2025"
type input "Ordered"
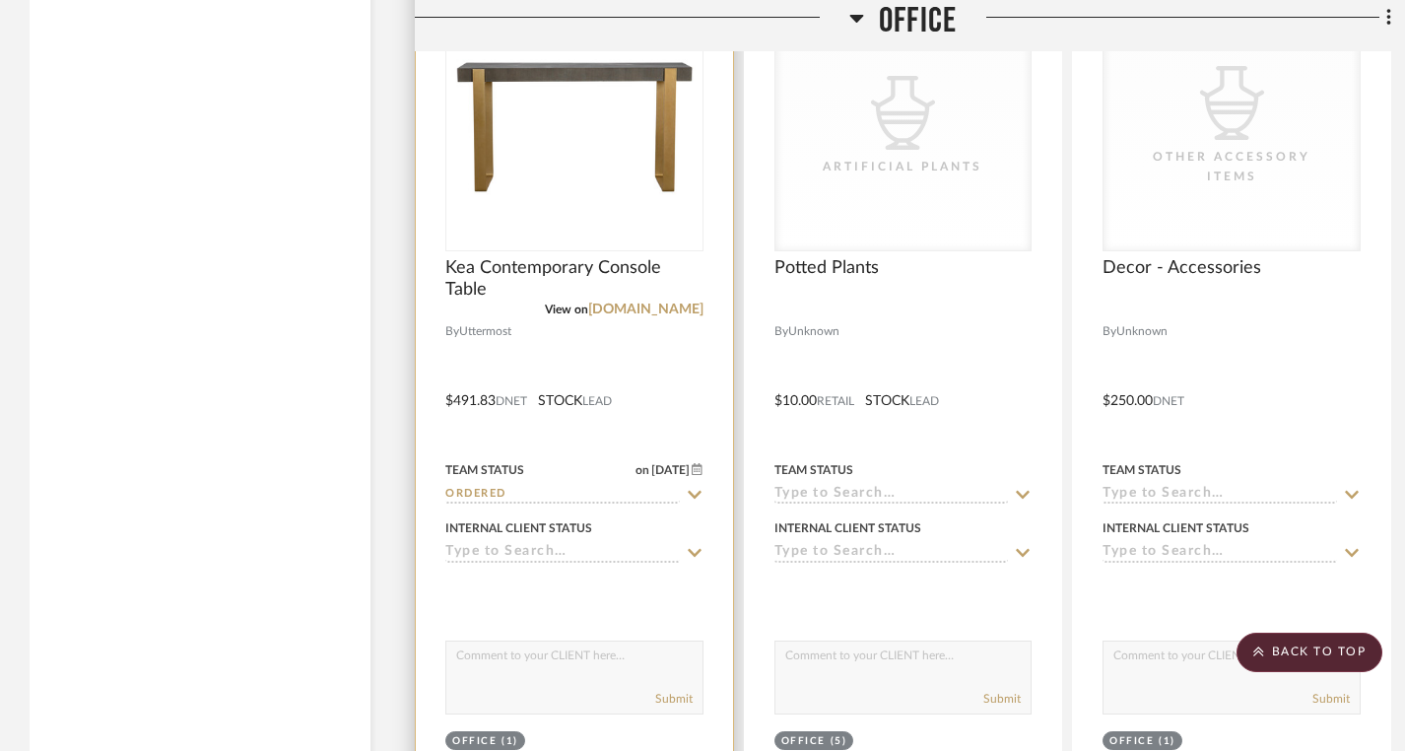
click at [695, 552] on icon at bounding box center [695, 553] width 14 height 8
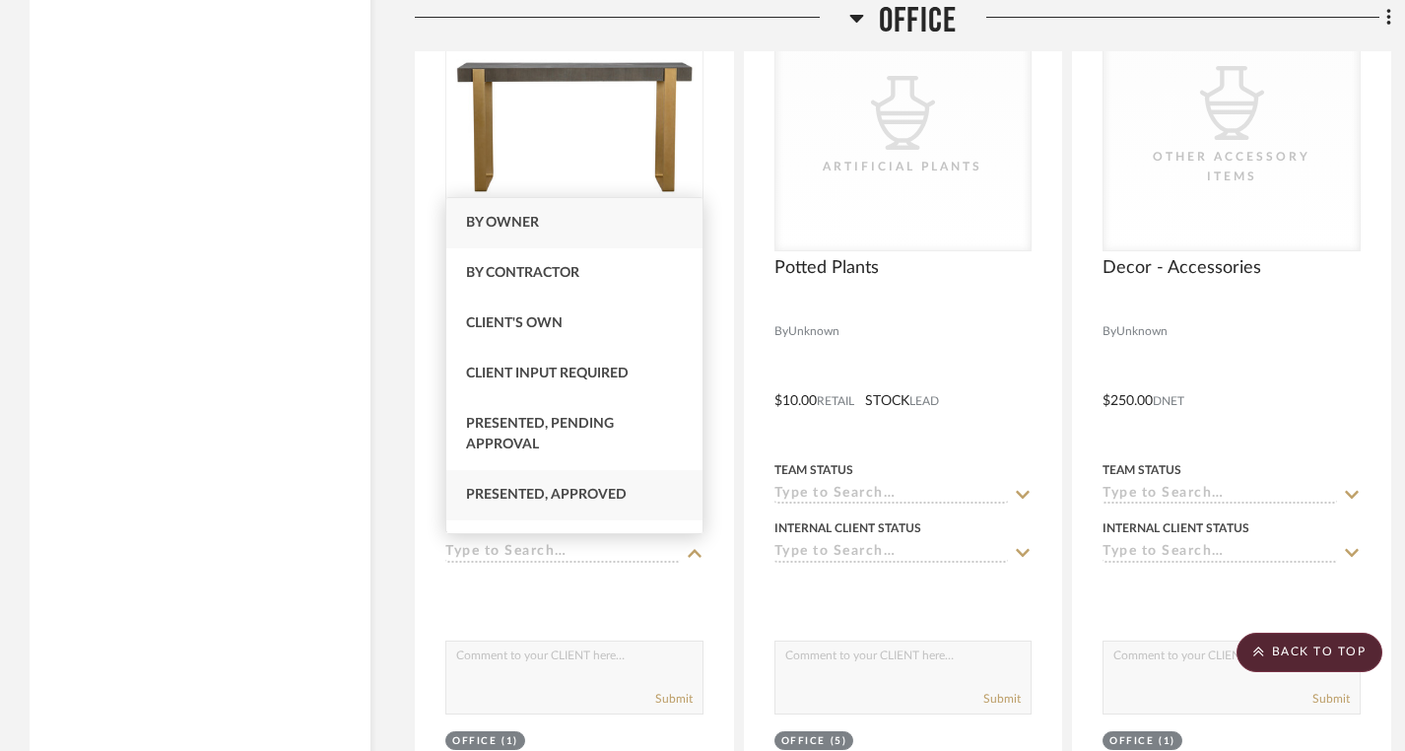
click at [638, 505] on div "Presented, Approved" at bounding box center [574, 495] width 256 height 50
type input "8/10/2025"
type input "Presented, Approved"
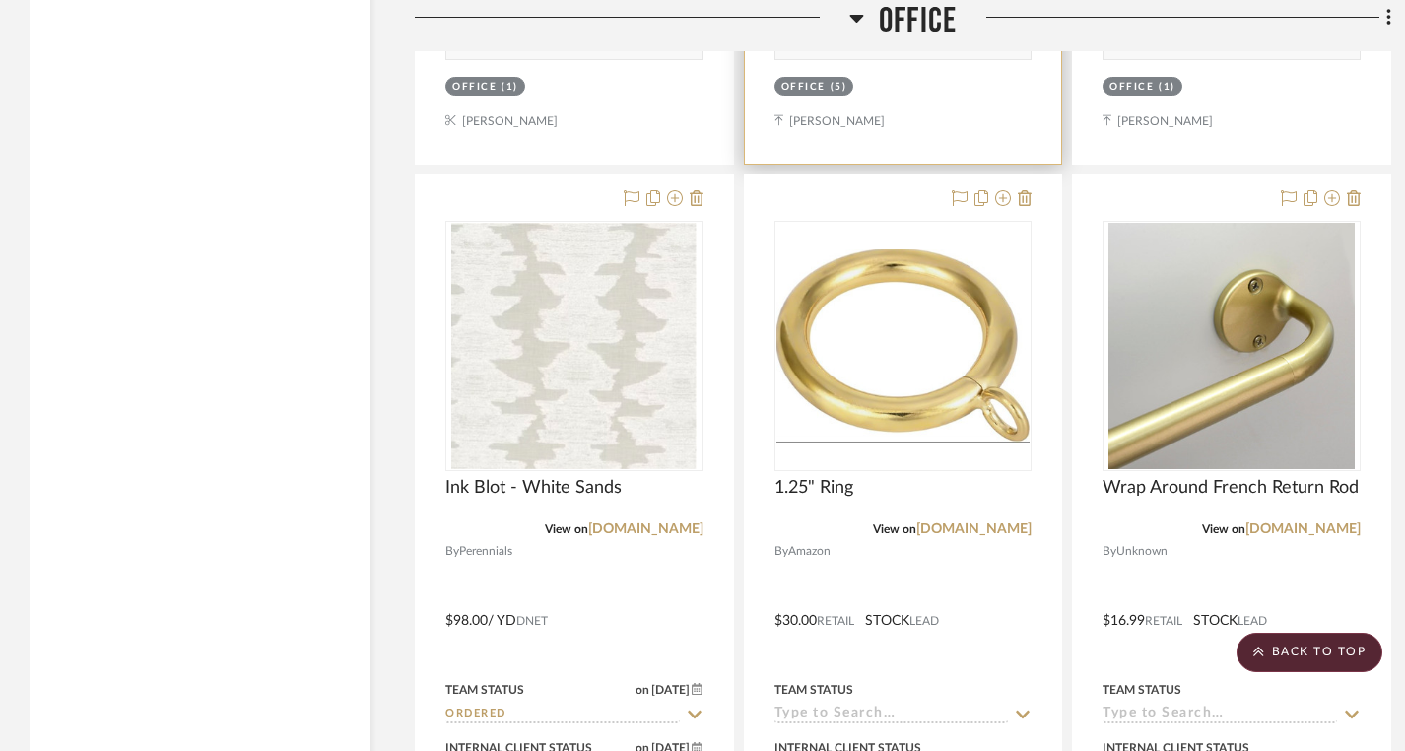
scroll to position [5435, 0]
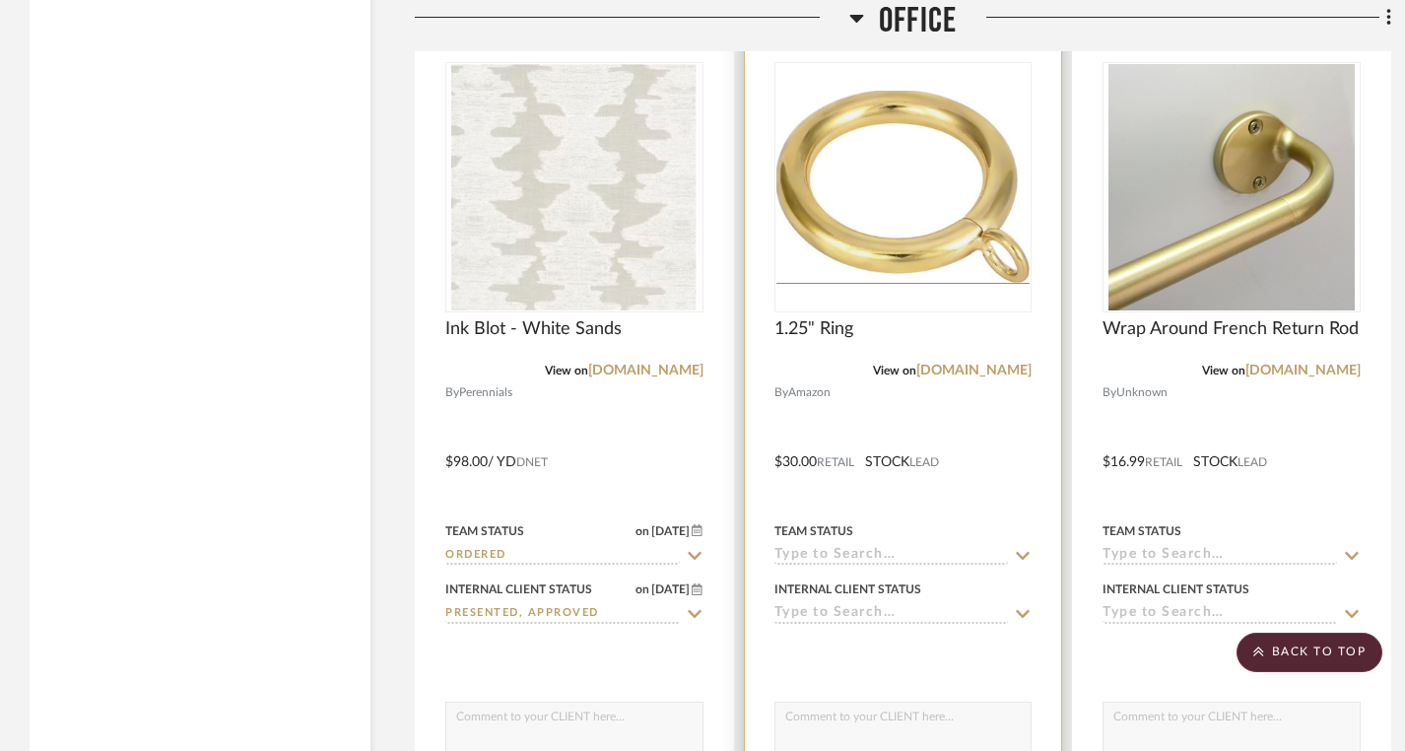
click at [1021, 554] on icon at bounding box center [1023, 556] width 18 height 16
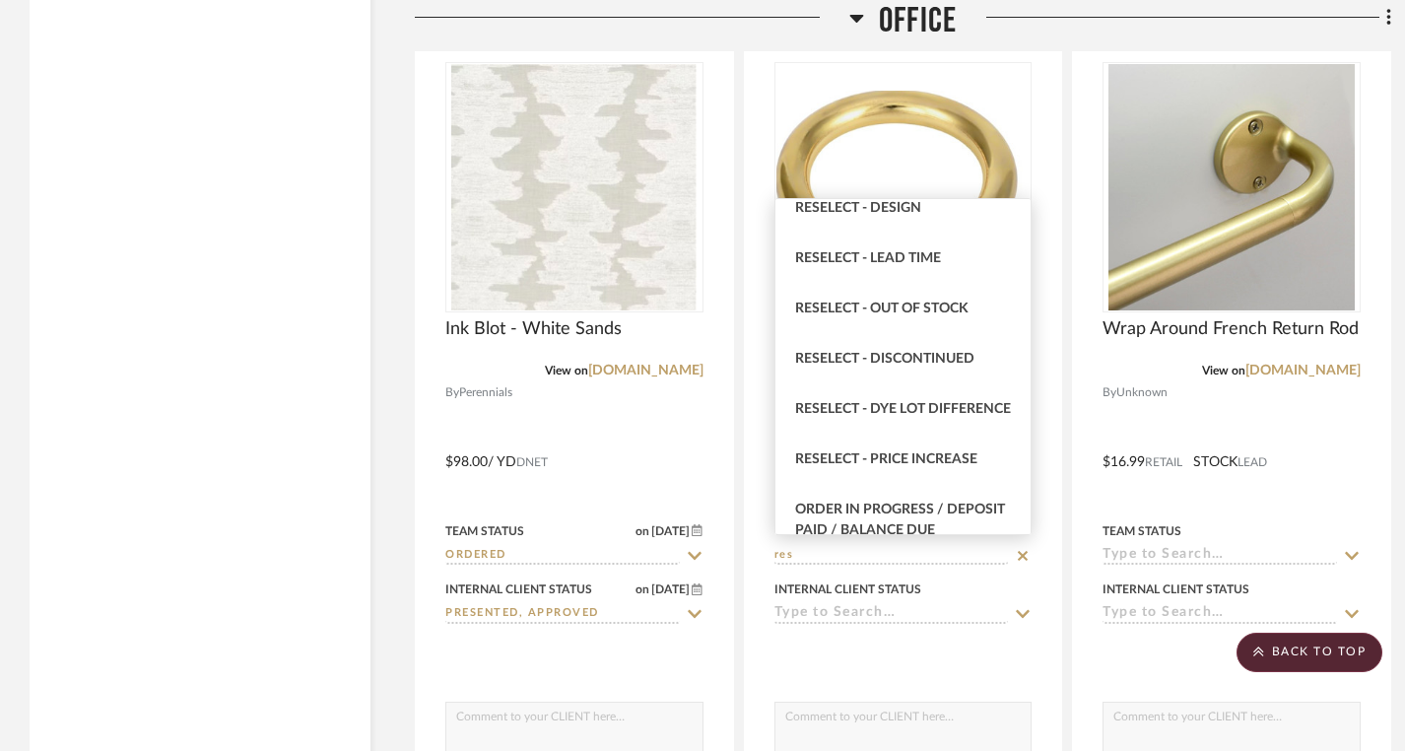
scroll to position [0, 0]
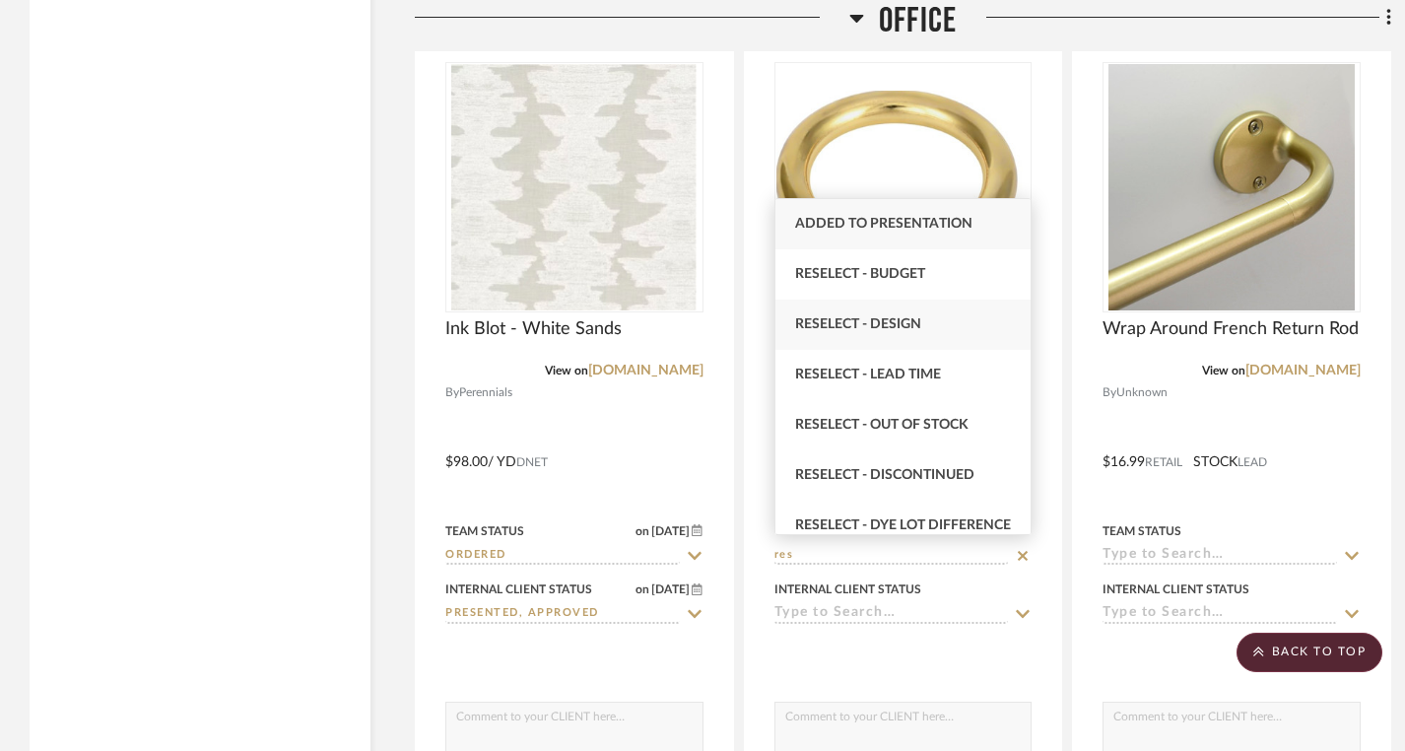
type input "res"
click at [930, 322] on div "Reselect - Design" at bounding box center [904, 325] width 256 height 50
type input "8/10/2025"
type input "Reselect - Design"
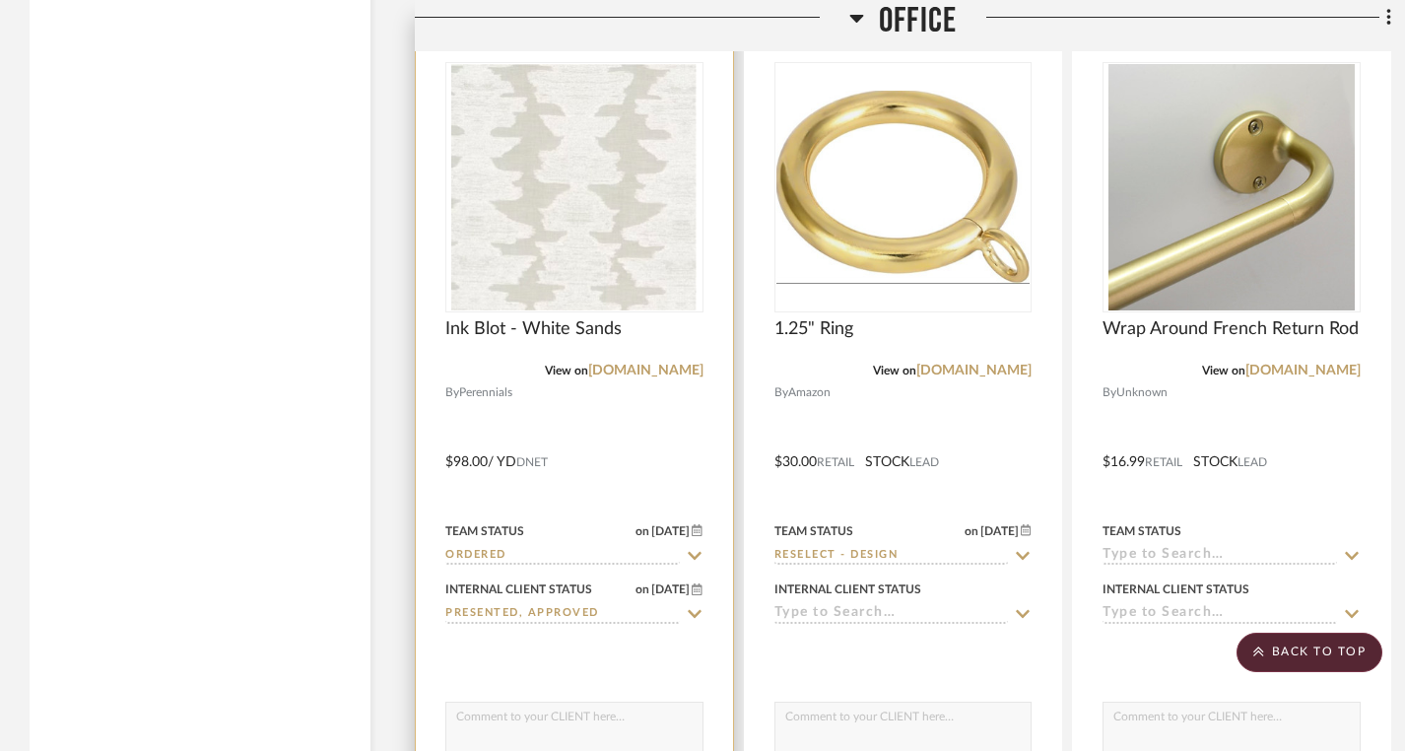
click at [699, 552] on icon at bounding box center [695, 556] width 14 height 8
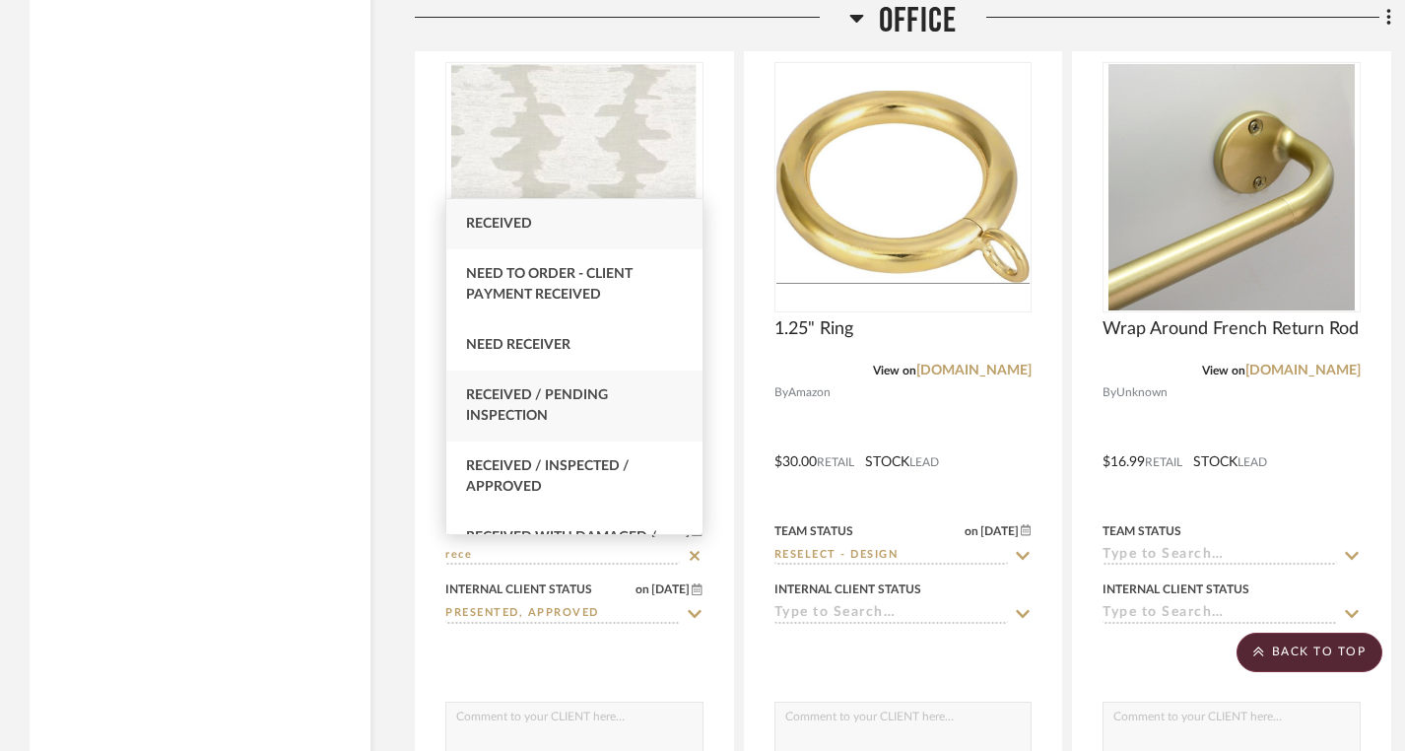
type input "rece"
click at [582, 426] on div "Received / Pending Inspection" at bounding box center [574, 406] width 256 height 71
type input "8/10/2025"
type input "Received / Pending Inspection"
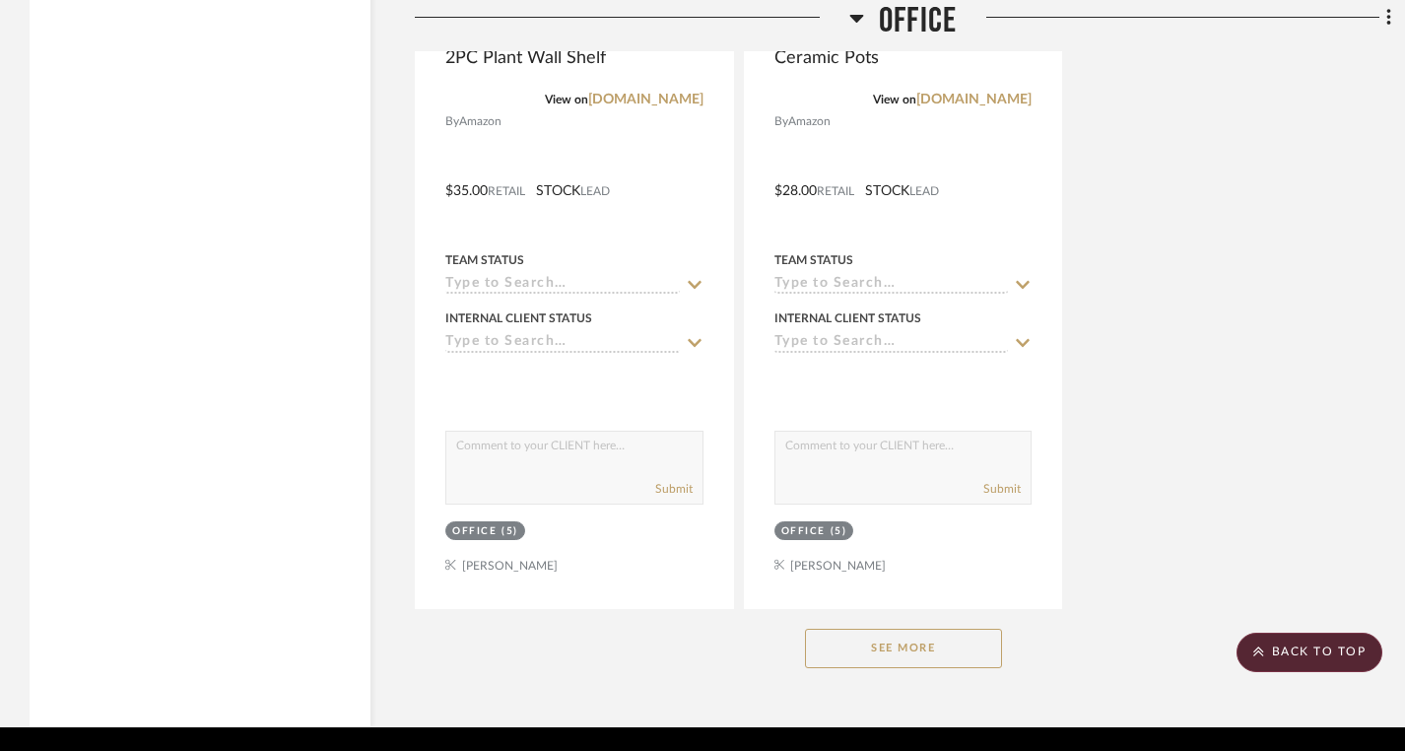
scroll to position [6640, 0]
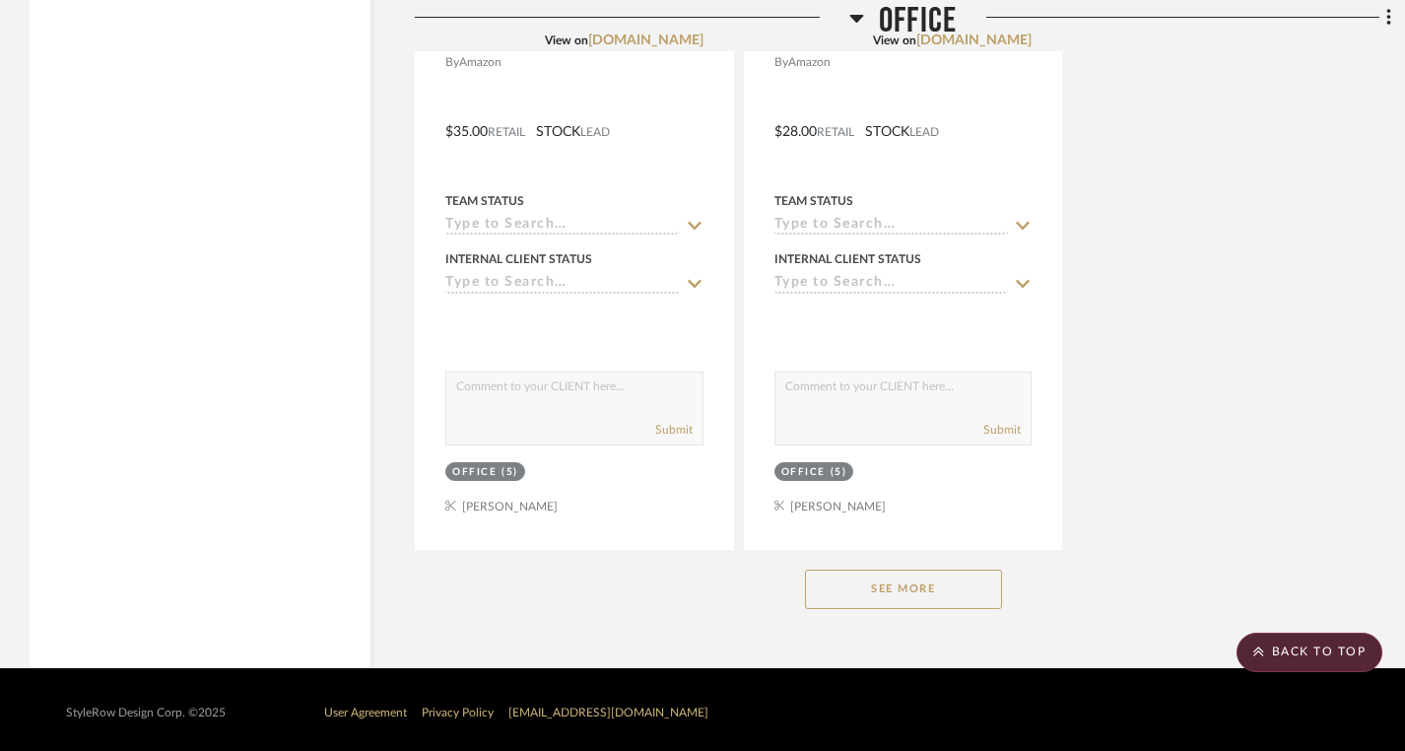
click at [913, 582] on button "See More" at bounding box center [903, 589] width 197 height 39
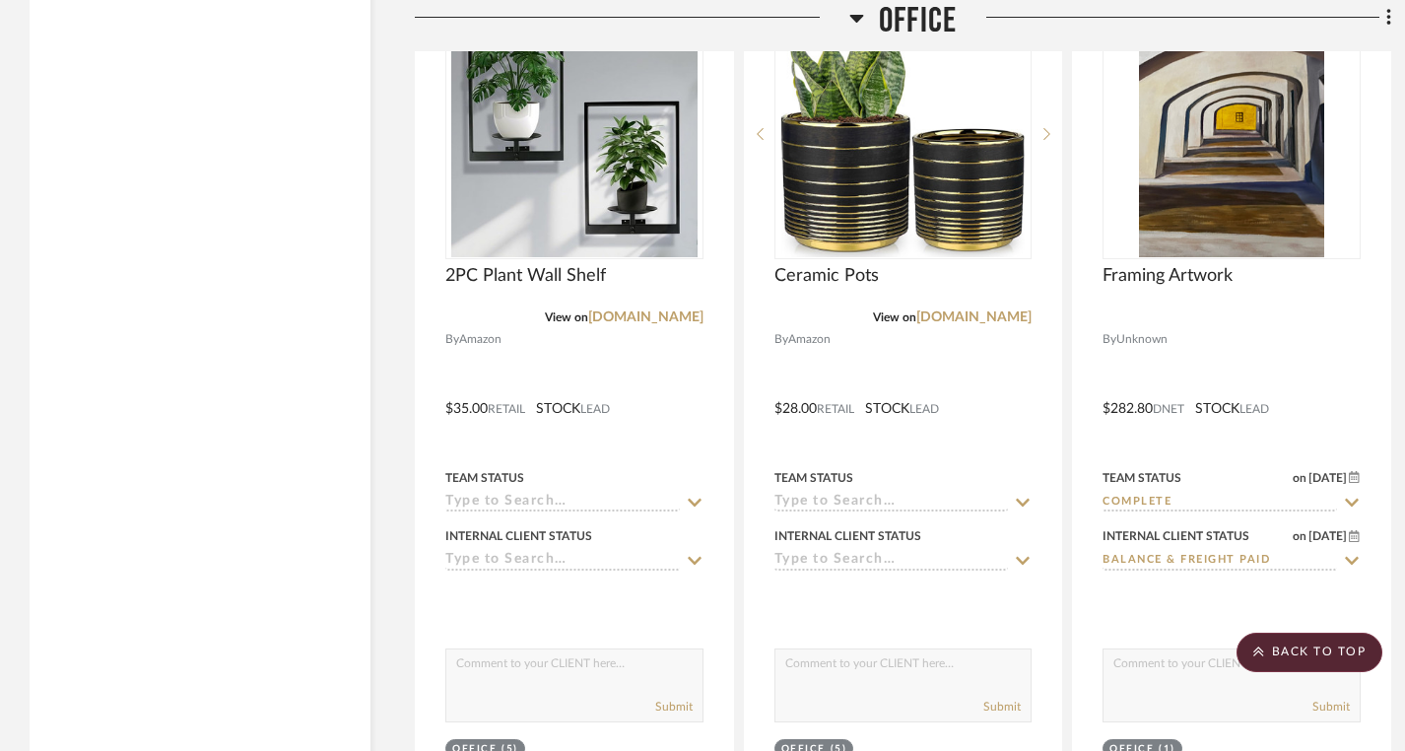
scroll to position [6366, 0]
